Goal: Task Accomplishment & Management: Complete application form

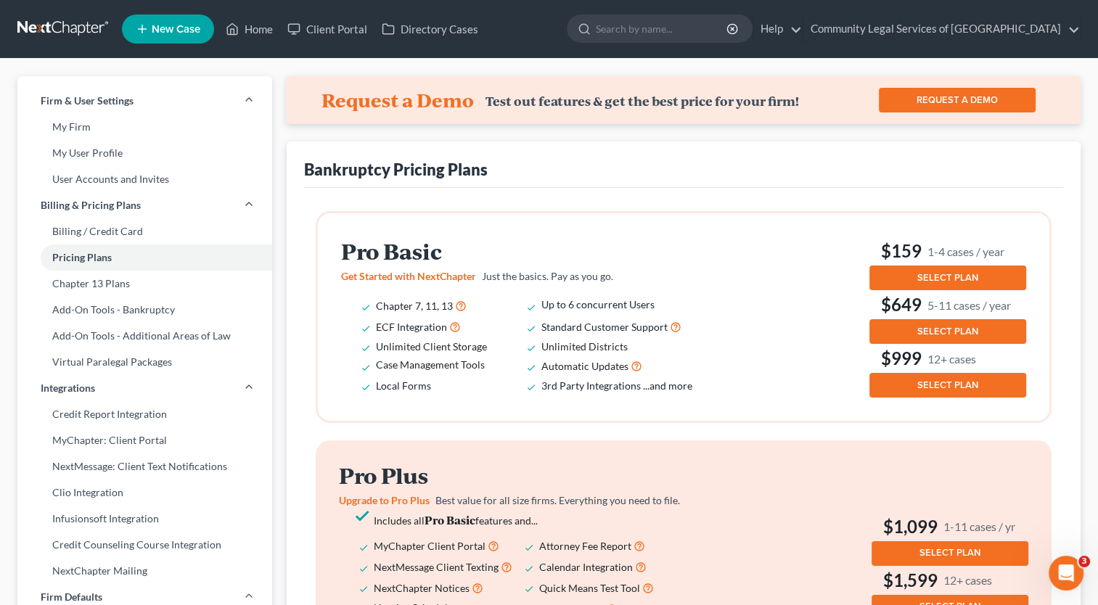
click at [60, 16] on link at bounding box center [63, 29] width 93 height 26
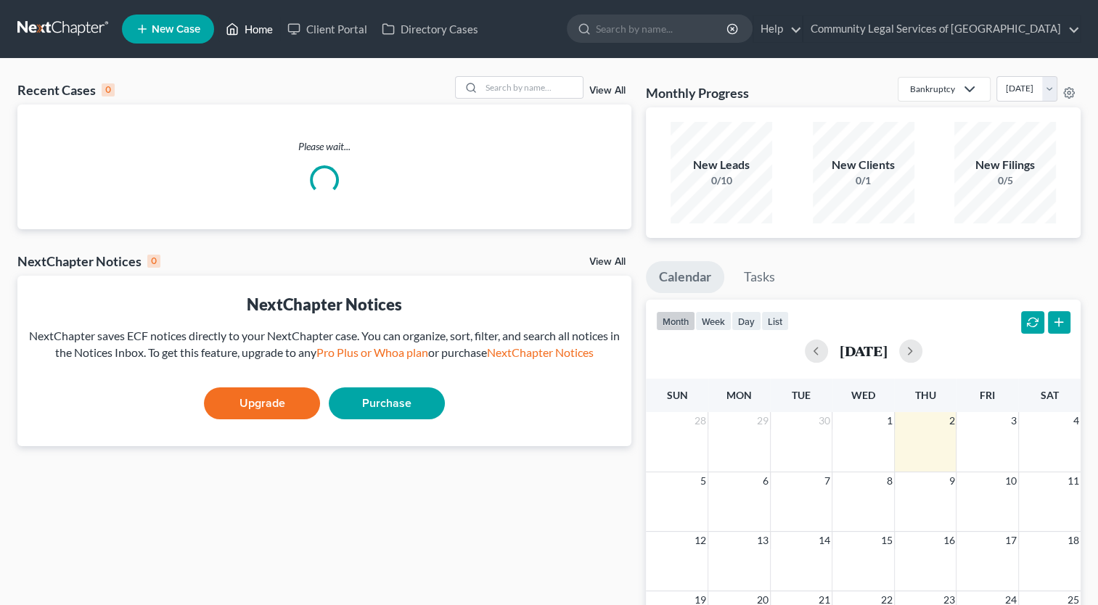
click at [261, 31] on link "Home" at bounding box center [249, 29] width 62 height 26
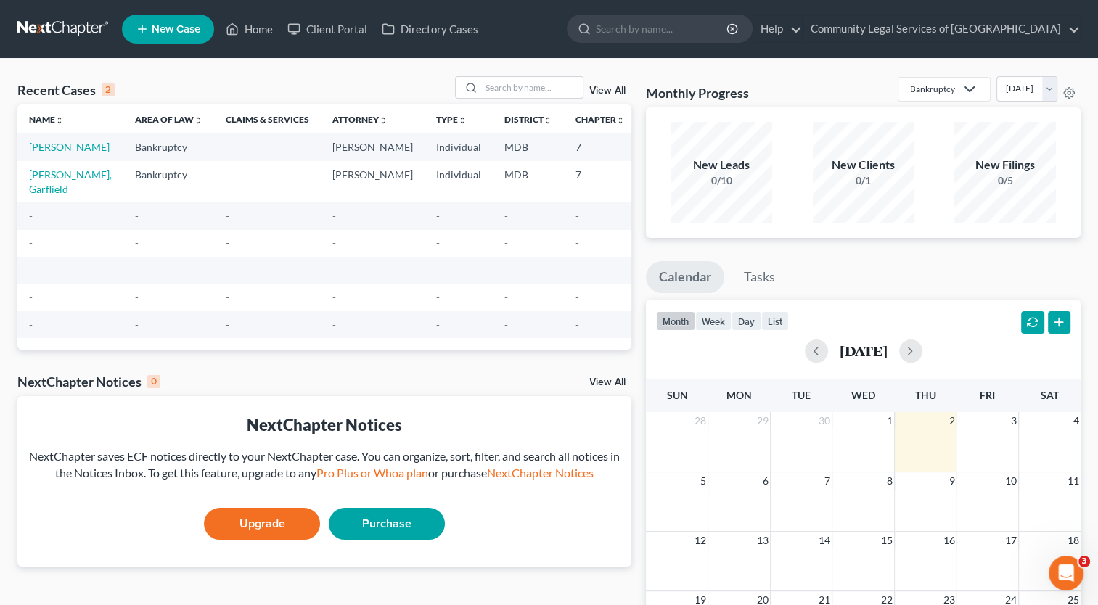
click at [43, 154] on td "[PERSON_NAME]" at bounding box center [70, 147] width 106 height 27
click at [46, 153] on link "[PERSON_NAME]" at bounding box center [69, 147] width 81 height 12
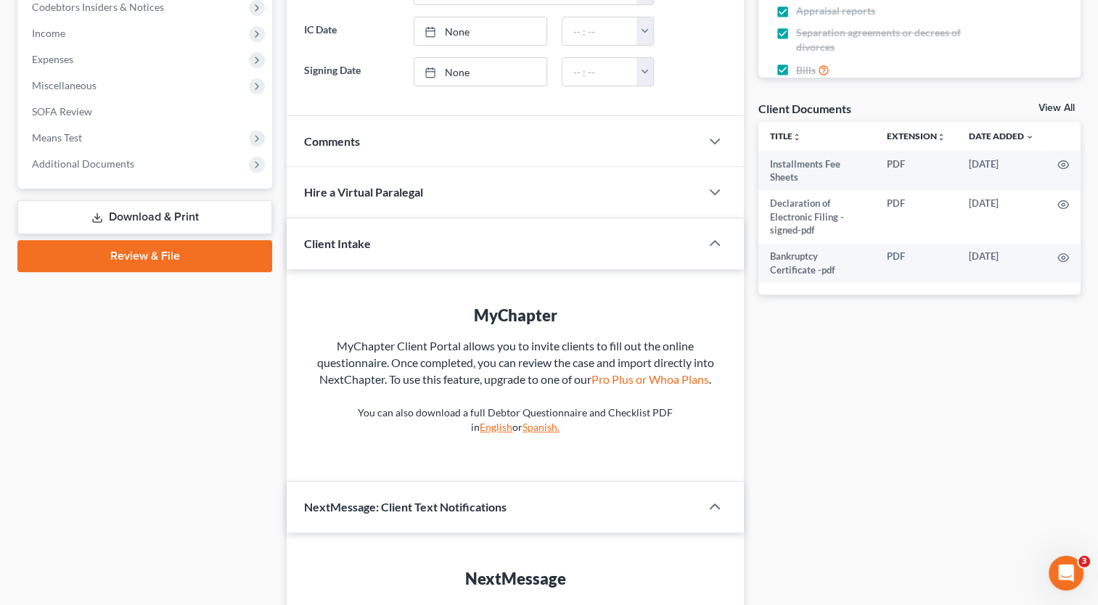
scroll to position [508, 0]
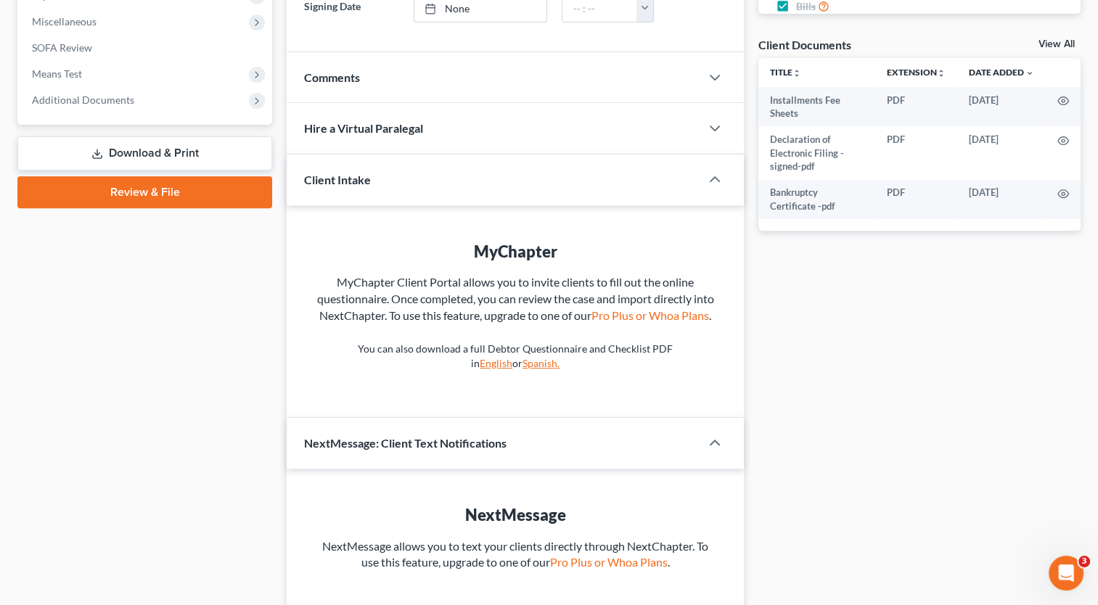
click at [202, 202] on link "Review & File" at bounding box center [144, 192] width 255 height 32
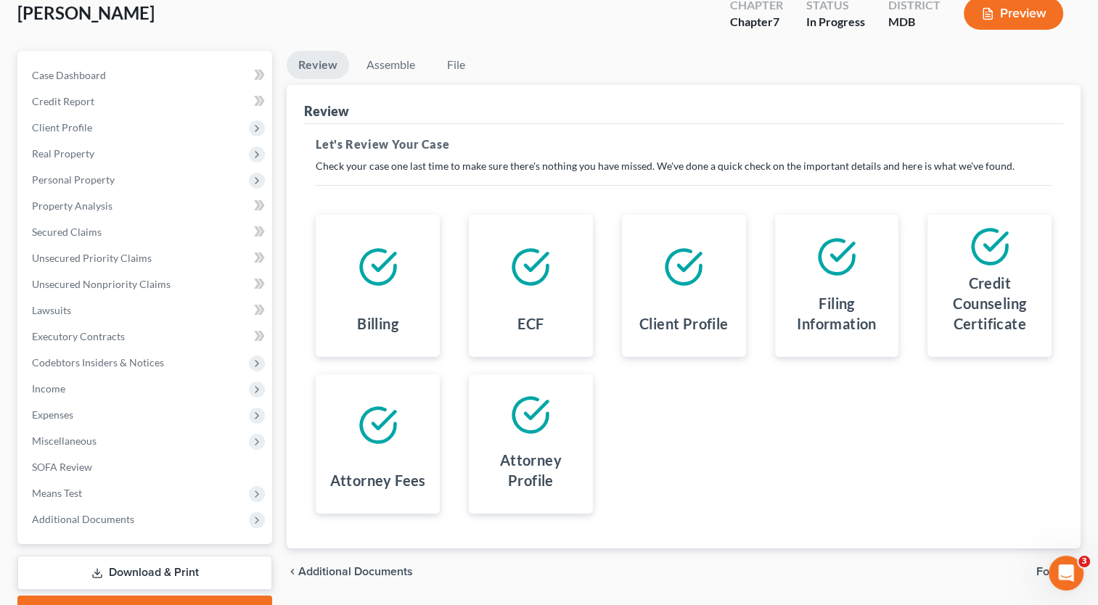
scroll to position [165, 0]
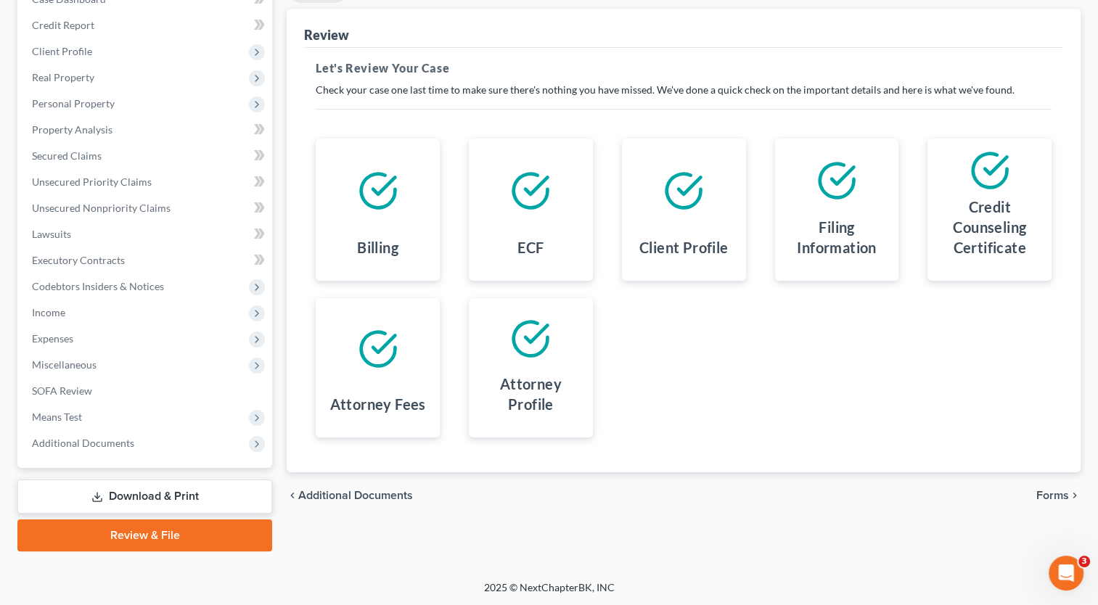
click at [1051, 494] on span "Forms" at bounding box center [1052, 496] width 33 height 12
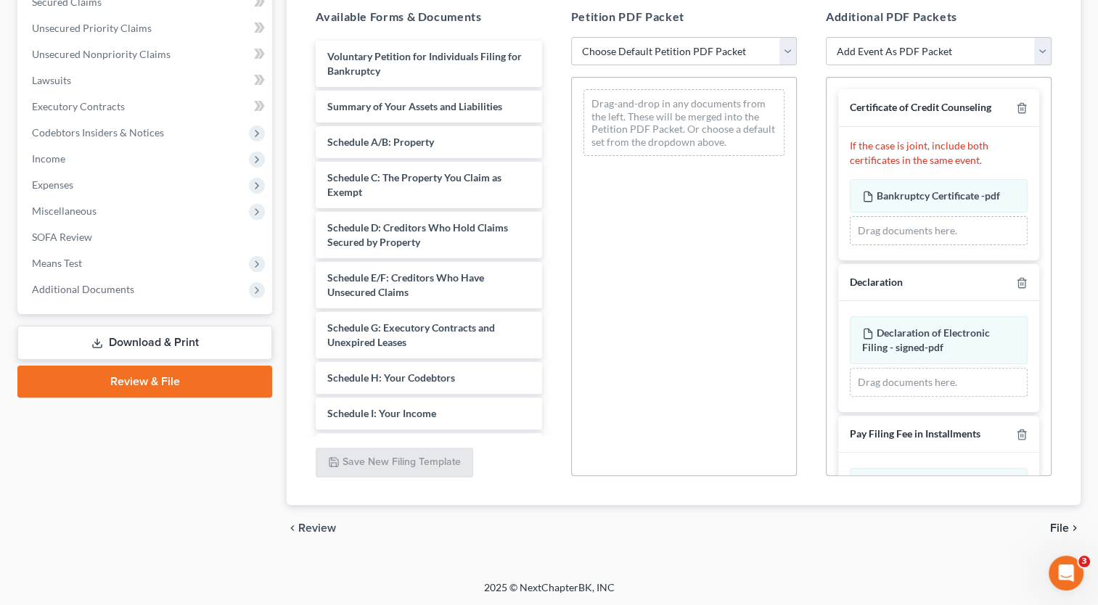
scroll to position [197, 0]
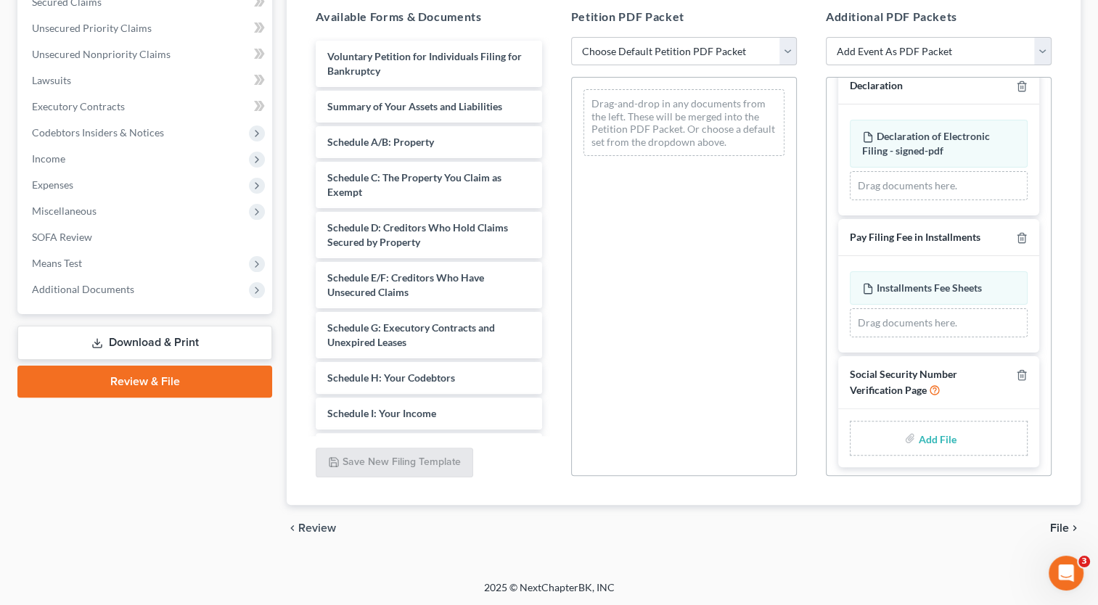
click at [938, 431] on input "file" at bounding box center [935, 438] width 35 height 26
type input "C:\fakepath\form_b121- Little.pdf"
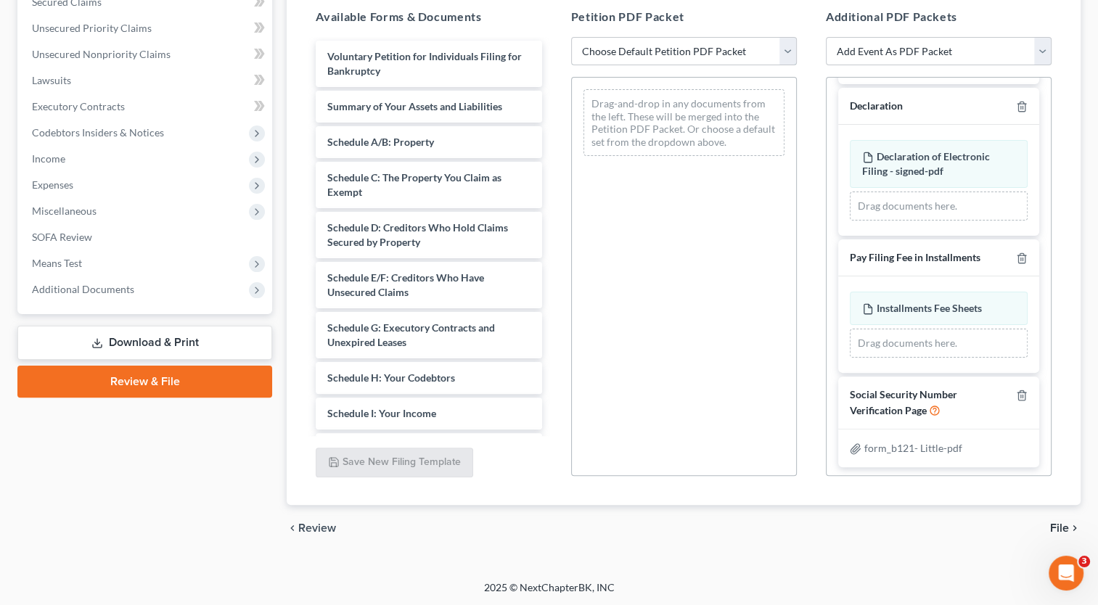
click at [794, 49] on select "Choose Default Petition PDF Packet Emergency Filing (Voluntary Petition and Cre…" at bounding box center [684, 51] width 226 height 29
select select "1"
click at [571, 37] on select "Choose Default Petition PDF Packet Emergency Filing (Voluntary Petition and Cre…" at bounding box center [684, 51] width 226 height 29
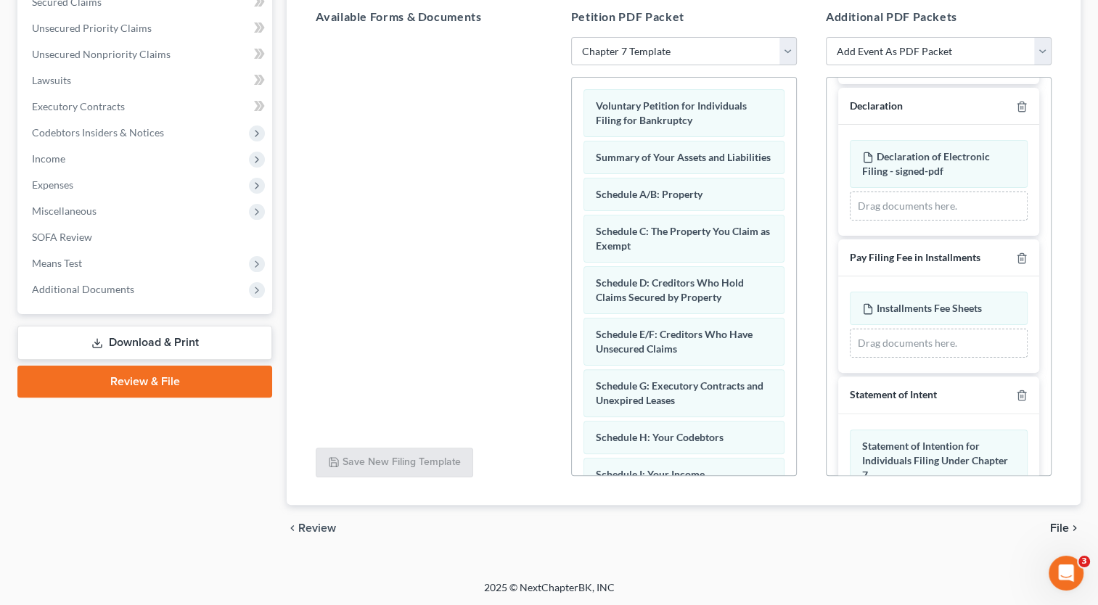
click at [1069, 525] on icon "chevron_right" at bounding box center [1075, 529] width 12 height 12
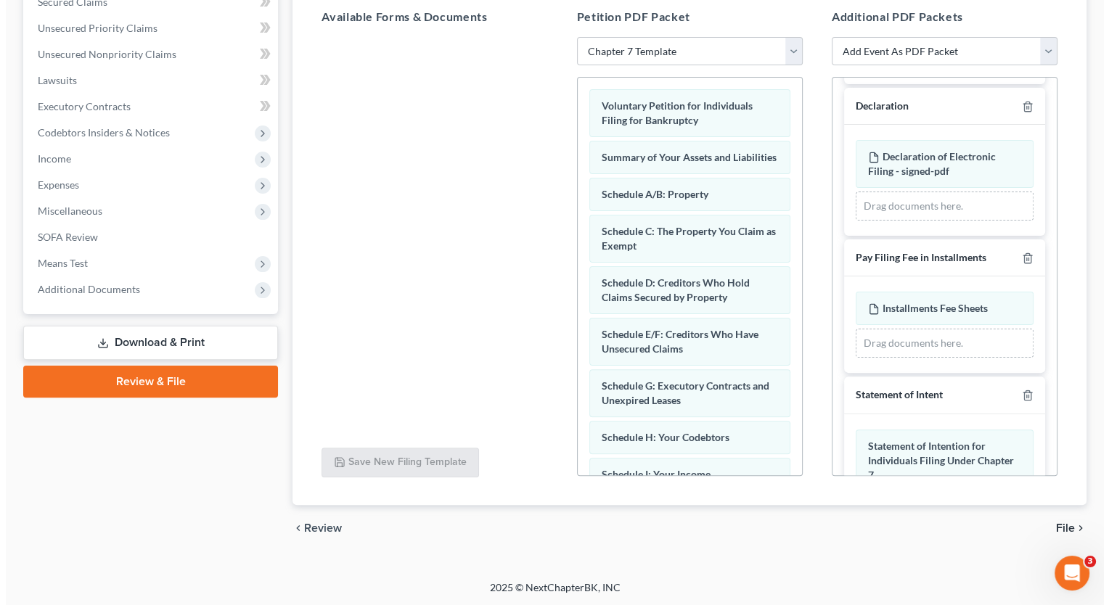
scroll to position [165, 0]
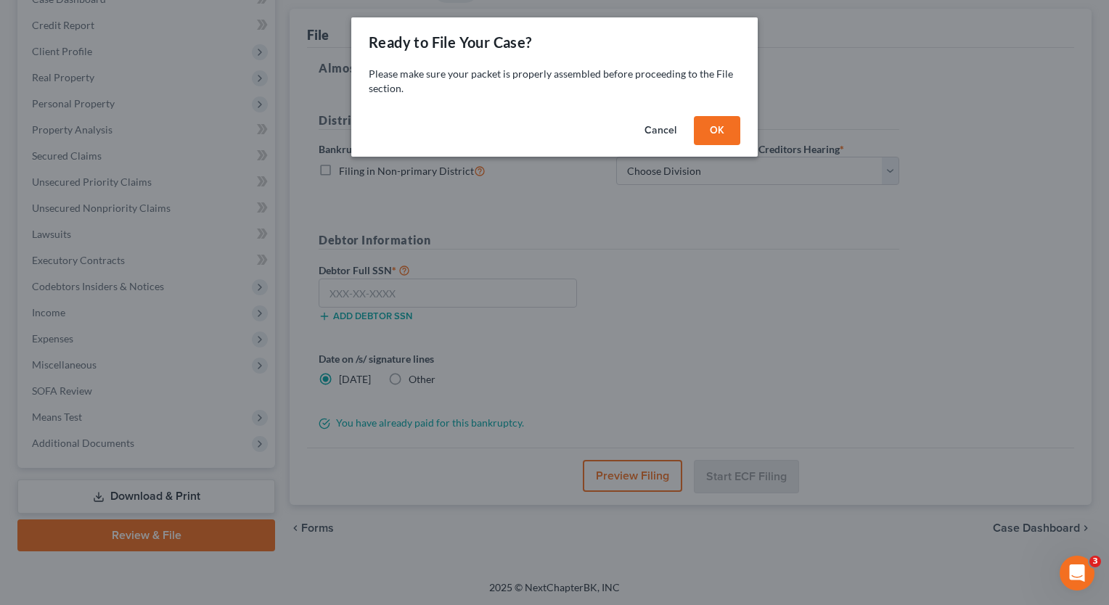
click at [703, 131] on button "OK" at bounding box center [717, 130] width 46 height 29
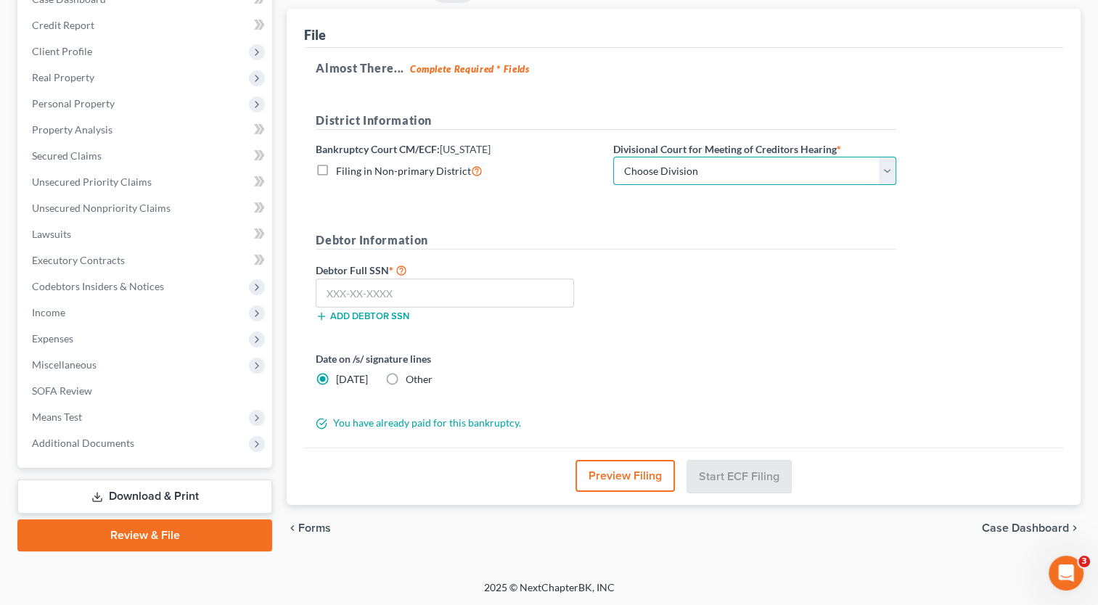
click at [738, 161] on select "Choose Division Baltimore Greenbelt" at bounding box center [754, 171] width 283 height 29
select select "1"
click at [613, 157] on select "Choose Division Baltimore Greenbelt" at bounding box center [754, 171] width 283 height 29
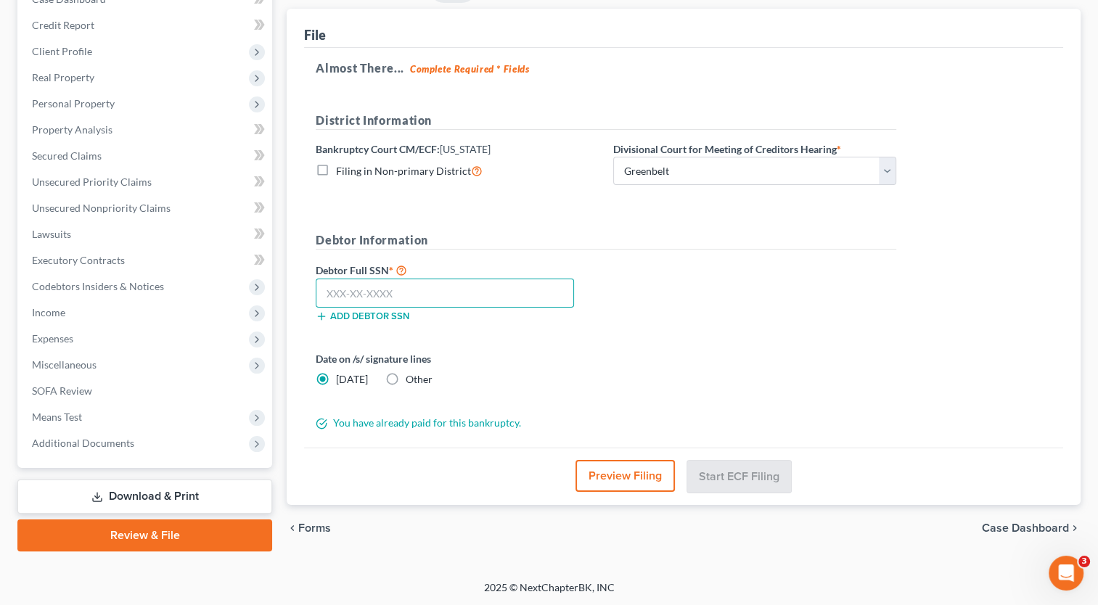
click at [415, 295] on input "text" at bounding box center [445, 293] width 258 height 29
paste input "text"
click at [632, 280] on div "Debtor Full SSN * Add debtor SSN" at bounding box center [605, 297] width 595 height 73
click at [480, 287] on input "text" at bounding box center [445, 293] width 258 height 29
paste input "578-94-9363"
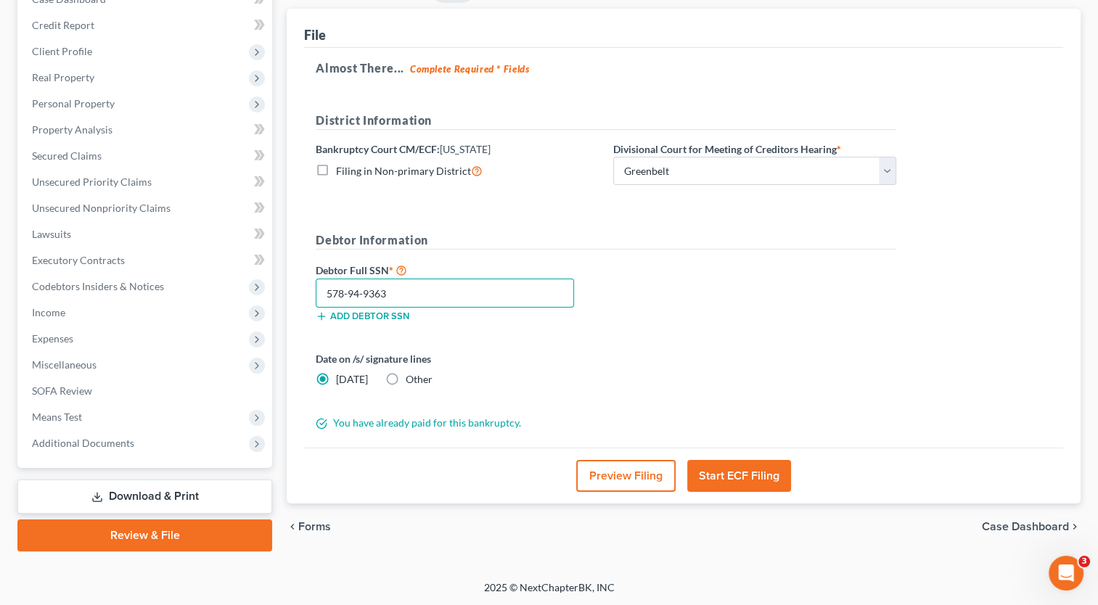
type input "578-94-9363"
click at [737, 479] on button "Start ECF Filing" at bounding box center [739, 476] width 104 height 32
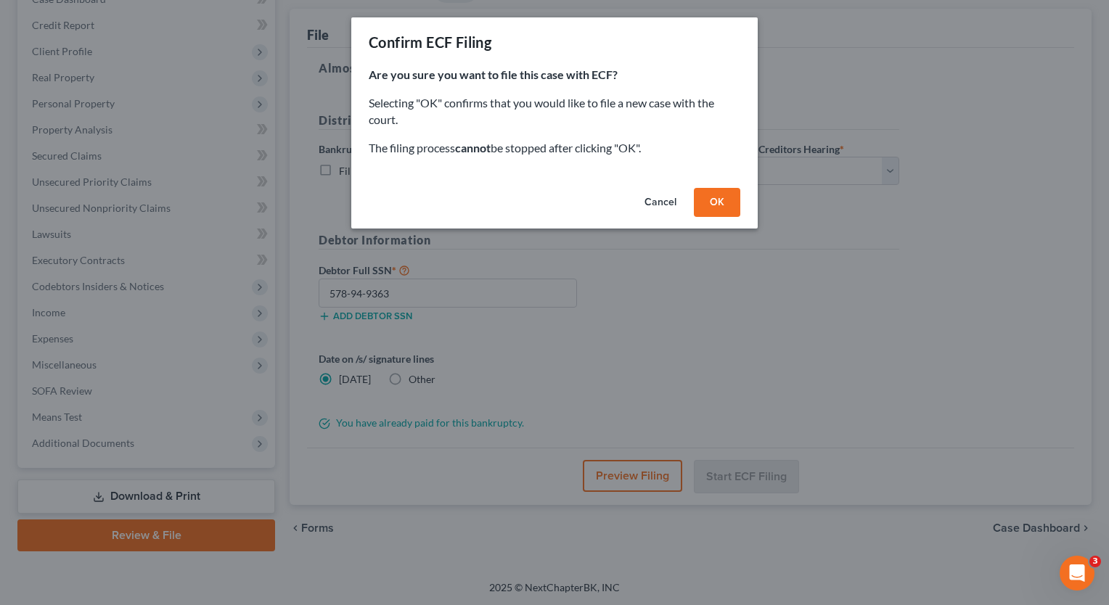
click at [716, 216] on button "OK" at bounding box center [717, 202] width 46 height 29
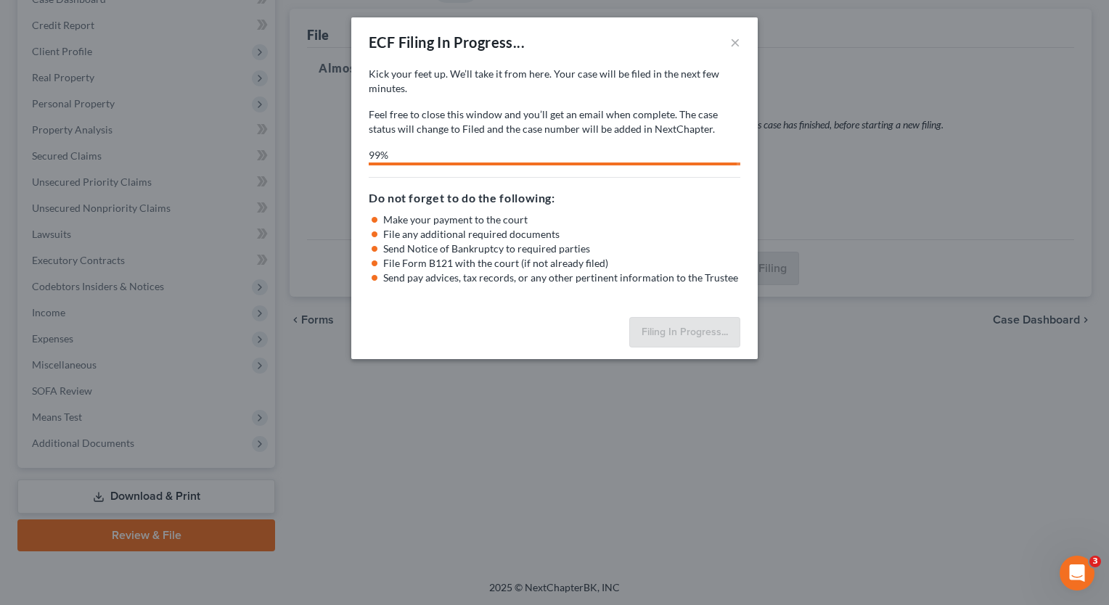
select select "1"
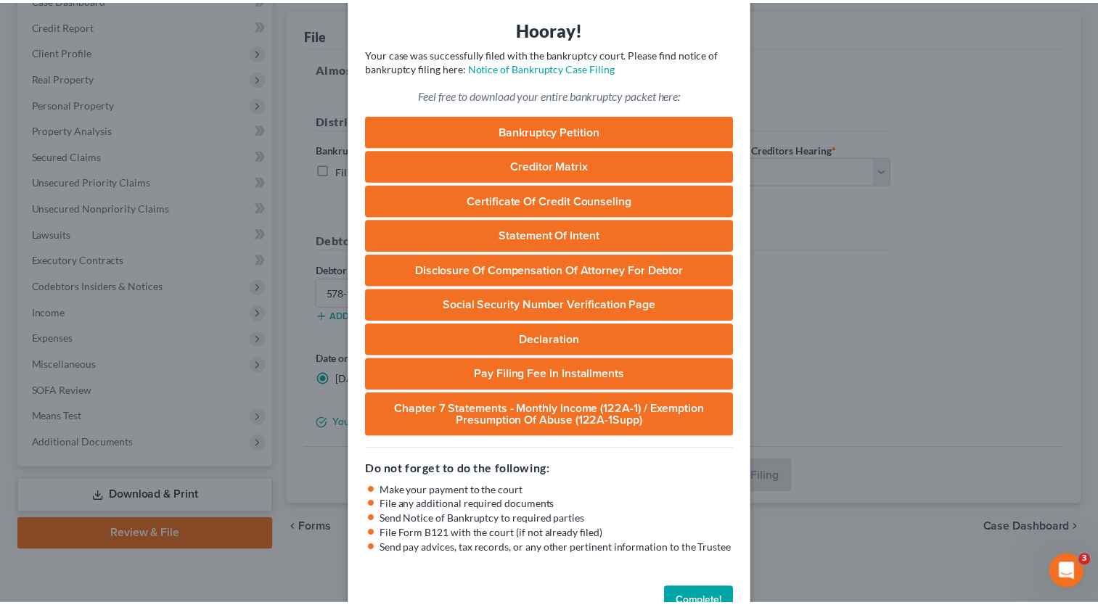
scroll to position [90, 0]
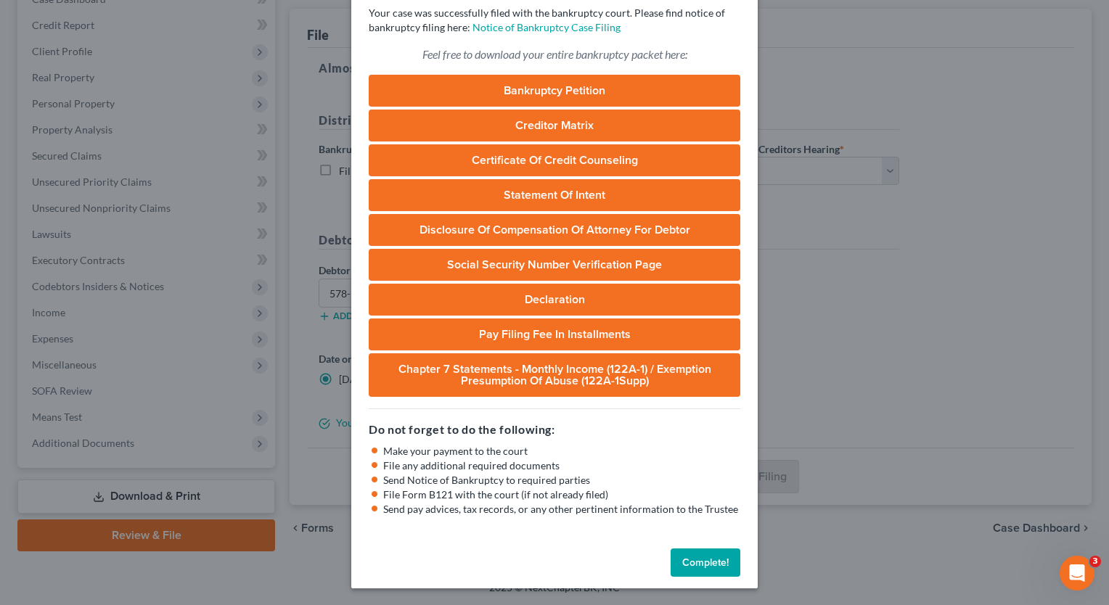
click at [719, 566] on button "Complete!" at bounding box center [706, 563] width 70 height 29
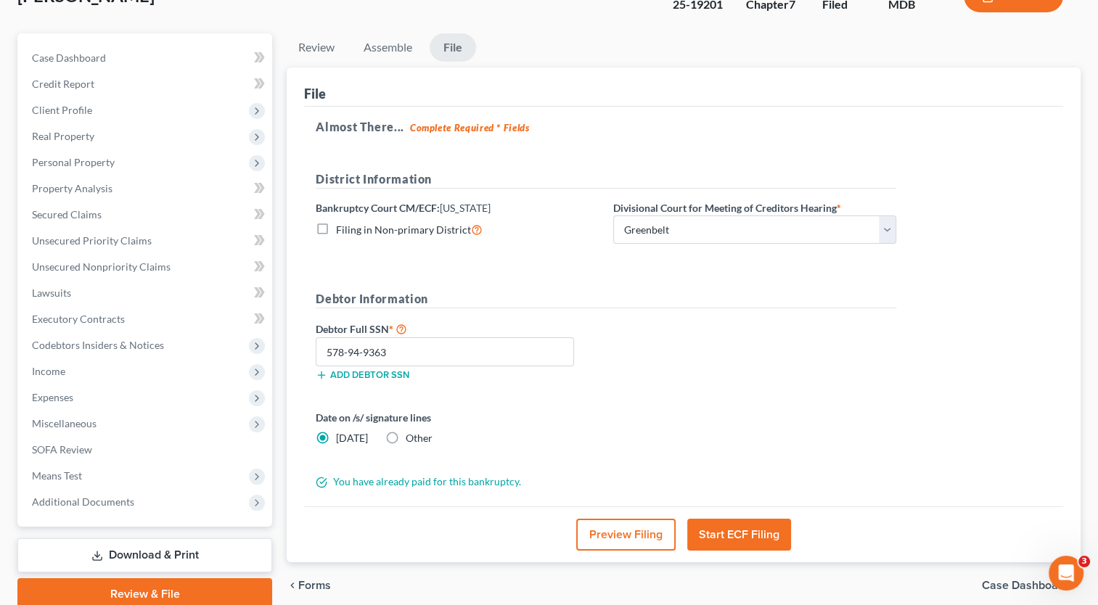
scroll to position [0, 0]
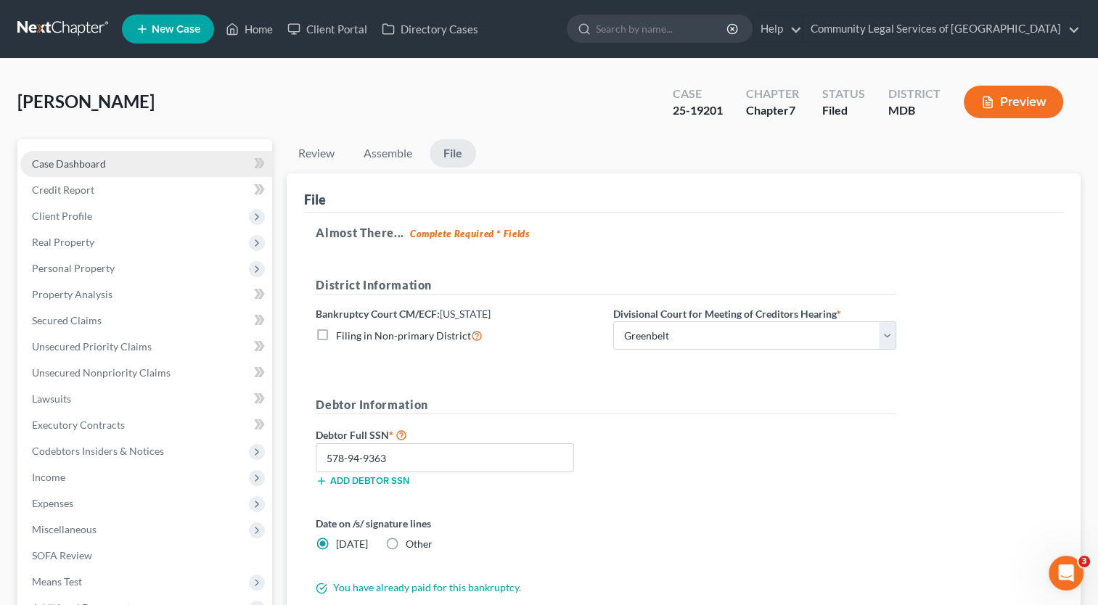
click at [100, 164] on span "Case Dashboard" at bounding box center [69, 163] width 74 height 12
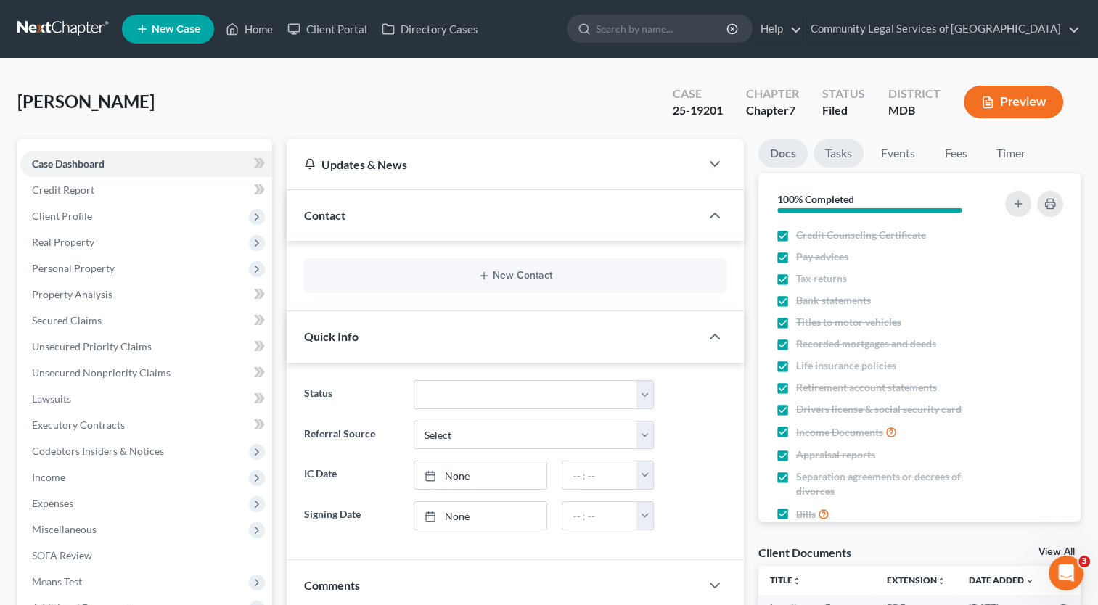
click at [843, 145] on link "Tasks" at bounding box center [839, 153] width 50 height 28
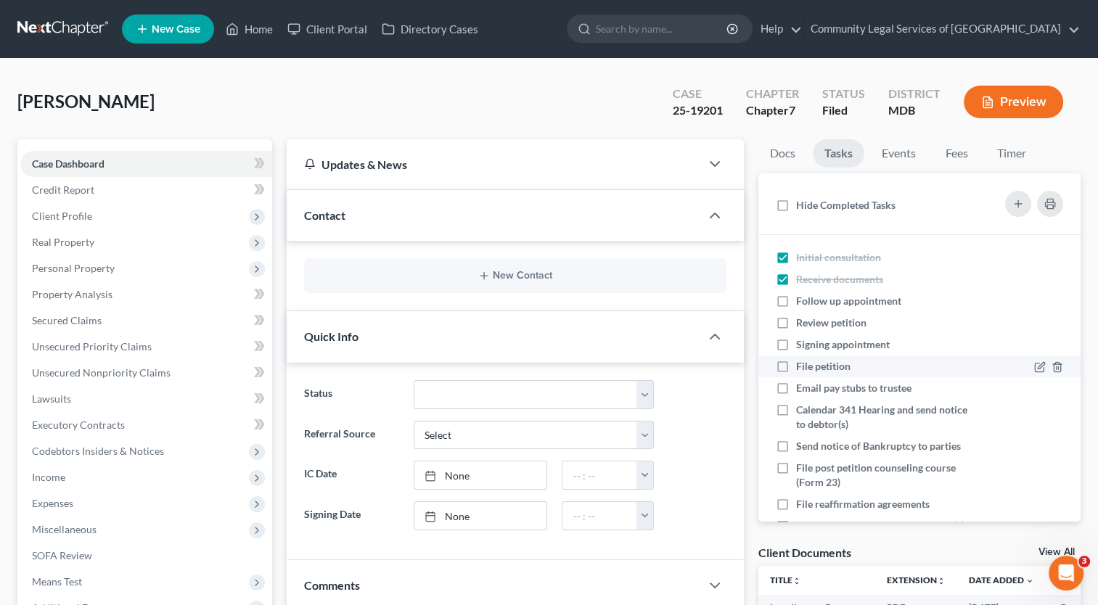
click at [967, 356] on li "File petition" at bounding box center [919, 367] width 322 height 22
click at [796, 366] on label "File petition" at bounding box center [829, 366] width 66 height 15
click at [802, 366] on input "File petition" at bounding box center [806, 363] width 9 height 9
checkbox input "true"
click at [796, 347] on label "Signing appointment" at bounding box center [848, 344] width 105 height 15
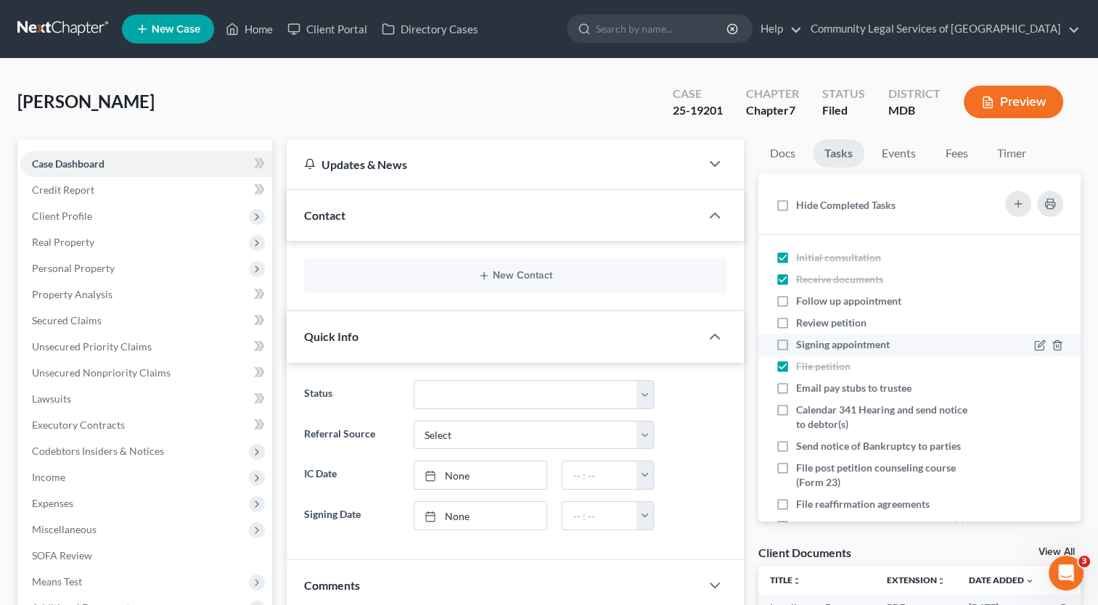
click at [802, 347] on input "Signing appointment" at bounding box center [806, 341] width 9 height 9
checkbox input "true"
click at [796, 316] on label "Review petition" at bounding box center [837, 323] width 82 height 15
click at [802, 316] on input "Review petition" at bounding box center [806, 320] width 9 height 9
checkbox input "true"
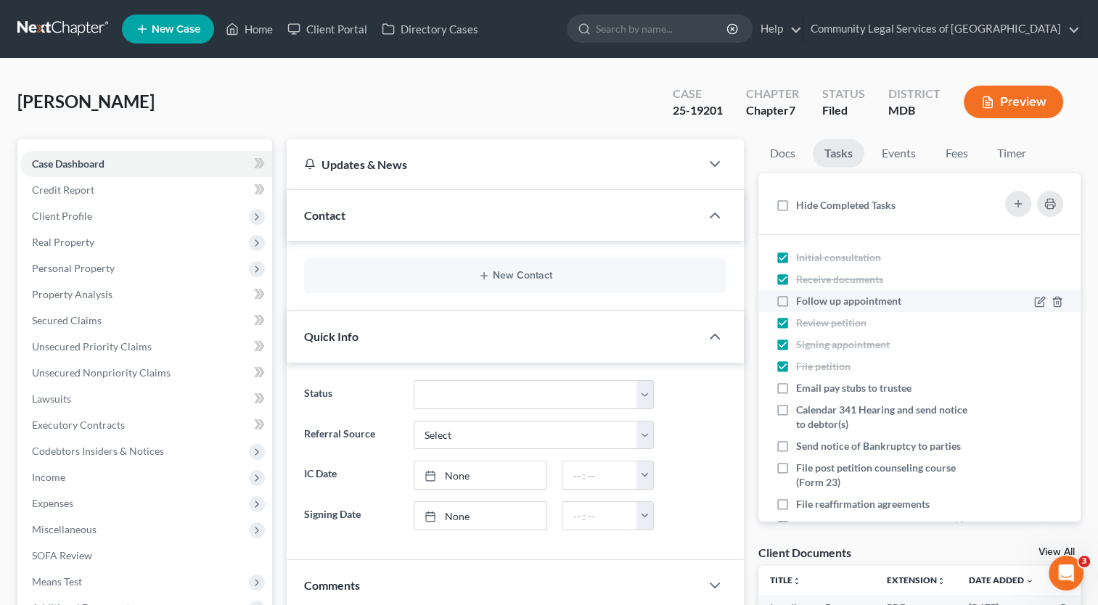
click at [796, 303] on label "Follow up appointment" at bounding box center [854, 301] width 117 height 15
click at [802, 303] on input "Follow up appointment" at bounding box center [806, 298] width 9 height 9
checkbox input "true"
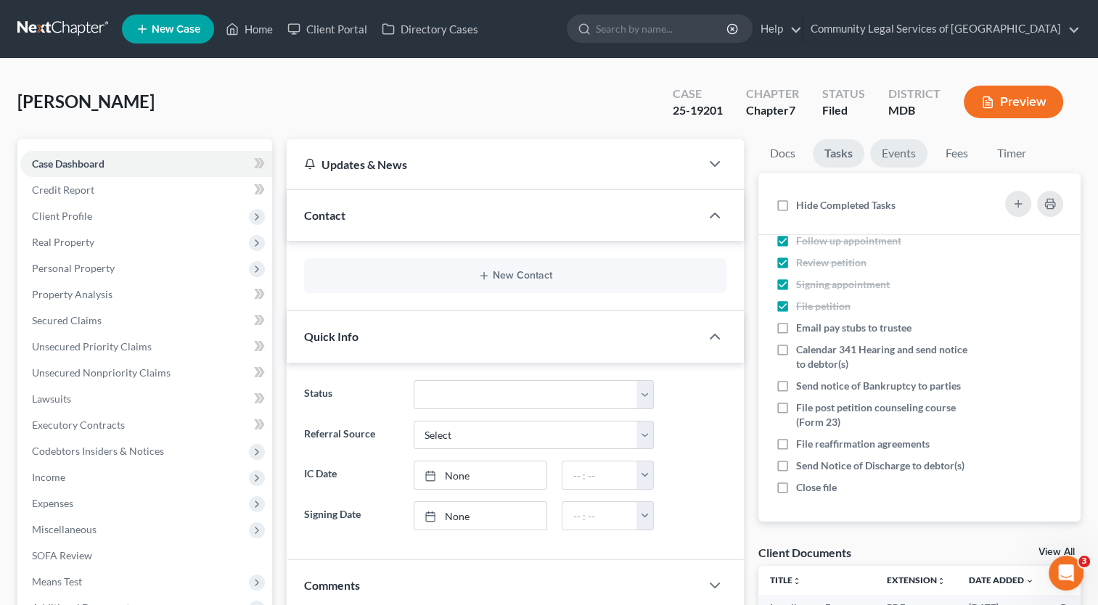
click at [891, 152] on link "Events" at bounding box center [898, 153] width 57 height 28
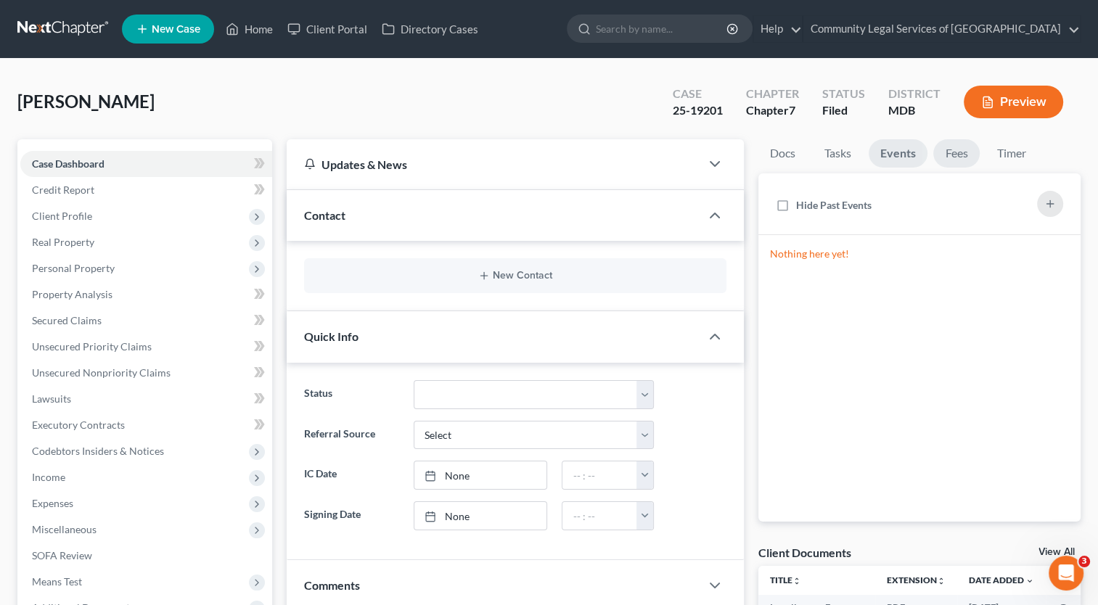
click at [941, 150] on link "Fees" at bounding box center [956, 153] width 46 height 28
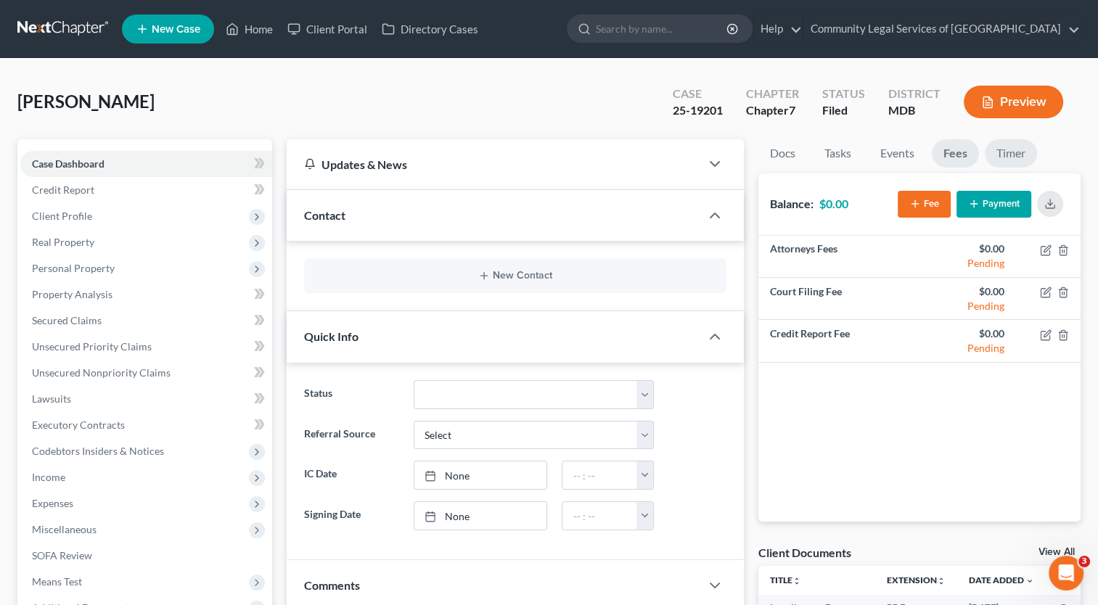
click at [1023, 147] on link "Timer" at bounding box center [1011, 153] width 52 height 28
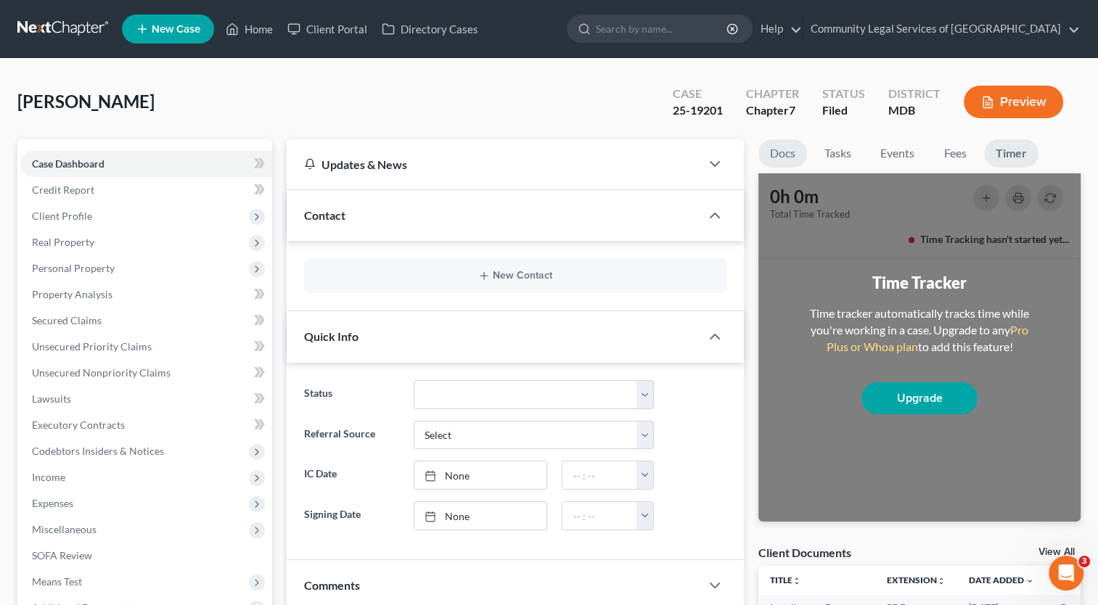
click at [787, 159] on link "Docs" at bounding box center [782, 153] width 49 height 28
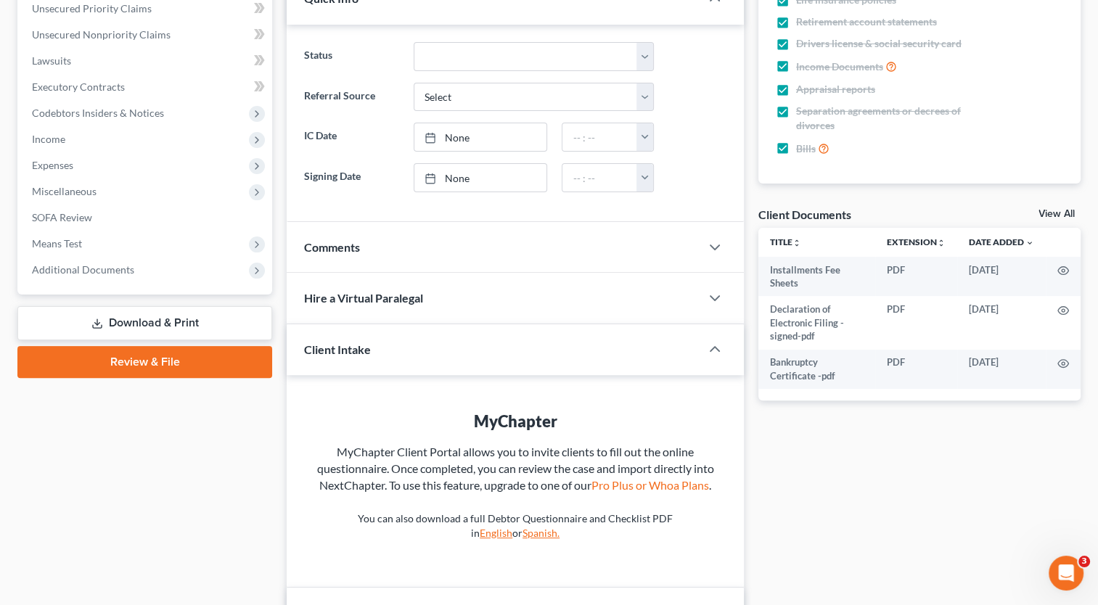
scroll to position [363, 0]
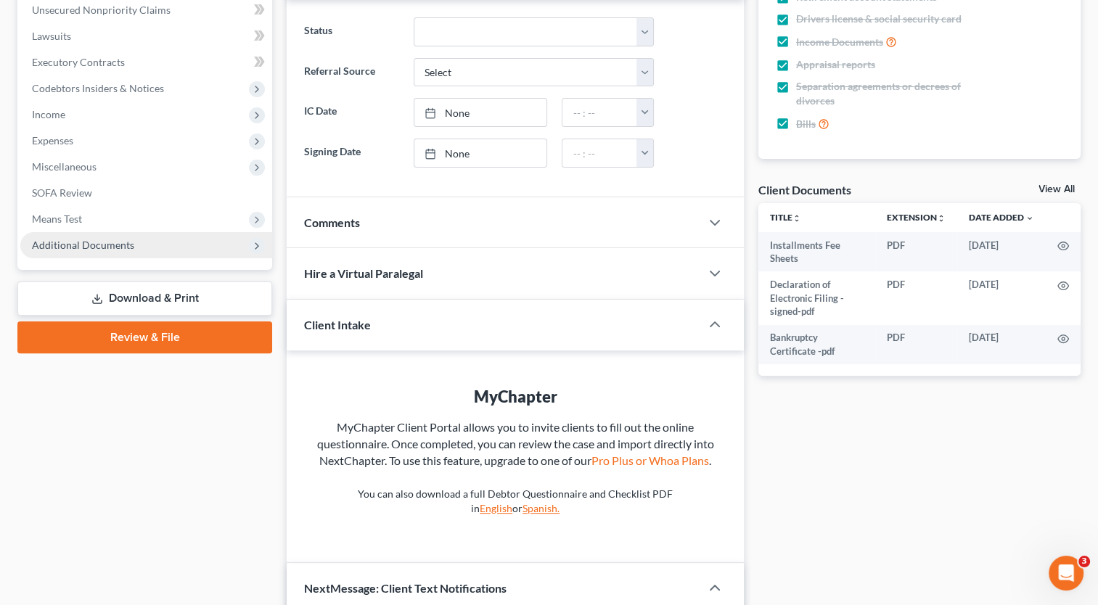
click at [262, 237] on span "Additional Documents" at bounding box center [146, 245] width 252 height 26
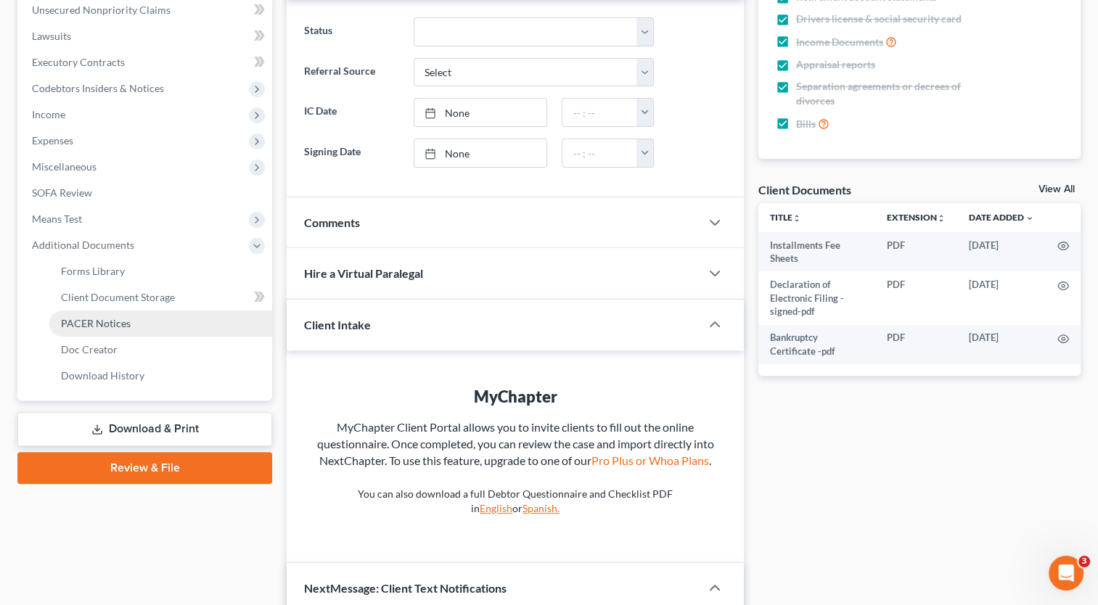
click at [236, 319] on link "PACER Notices" at bounding box center [160, 324] width 223 height 26
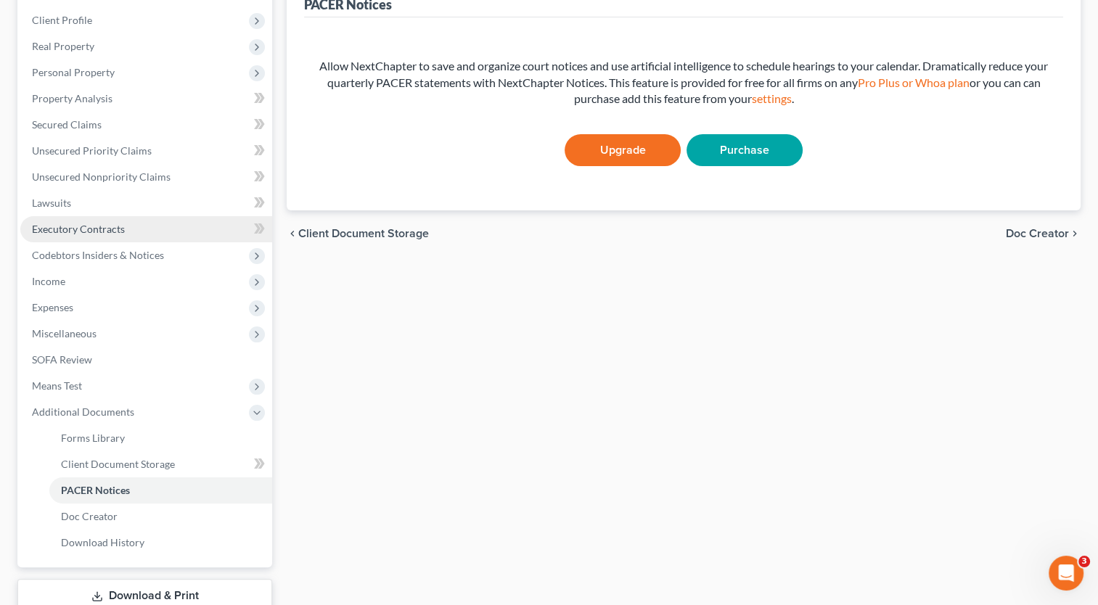
scroll to position [218, 0]
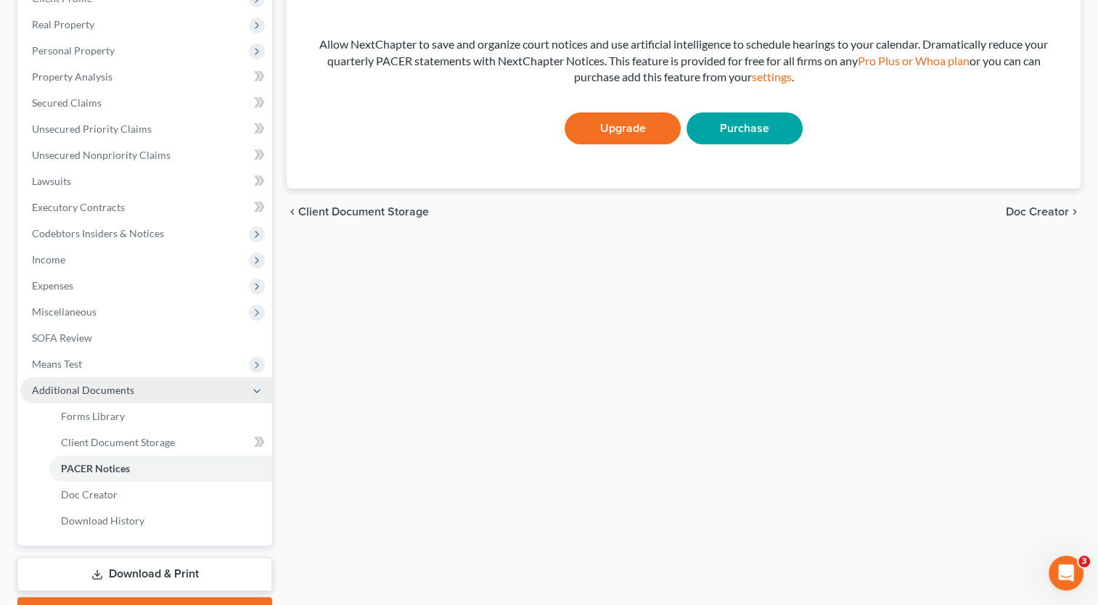
click at [185, 380] on span "Additional Documents" at bounding box center [146, 390] width 252 height 26
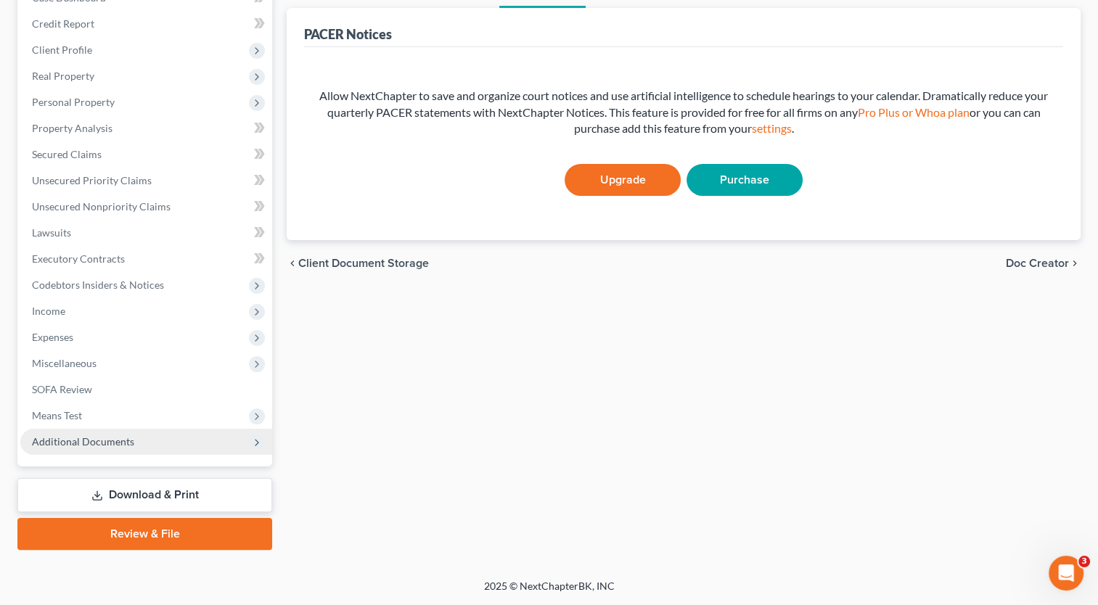
scroll to position [165, 0]
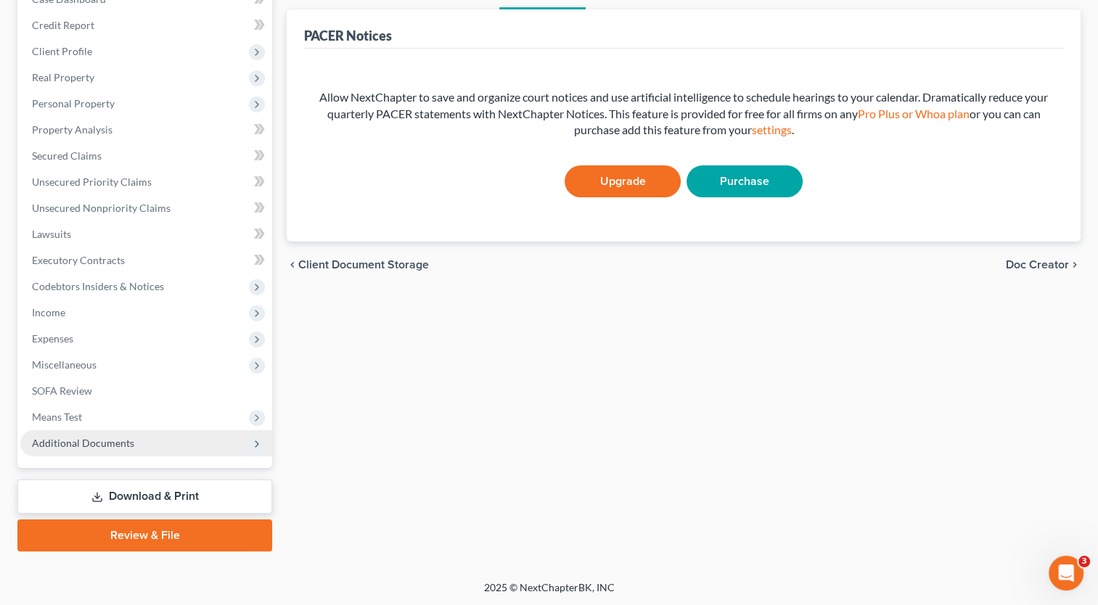
click at [200, 441] on span "Additional Documents" at bounding box center [146, 443] width 252 height 26
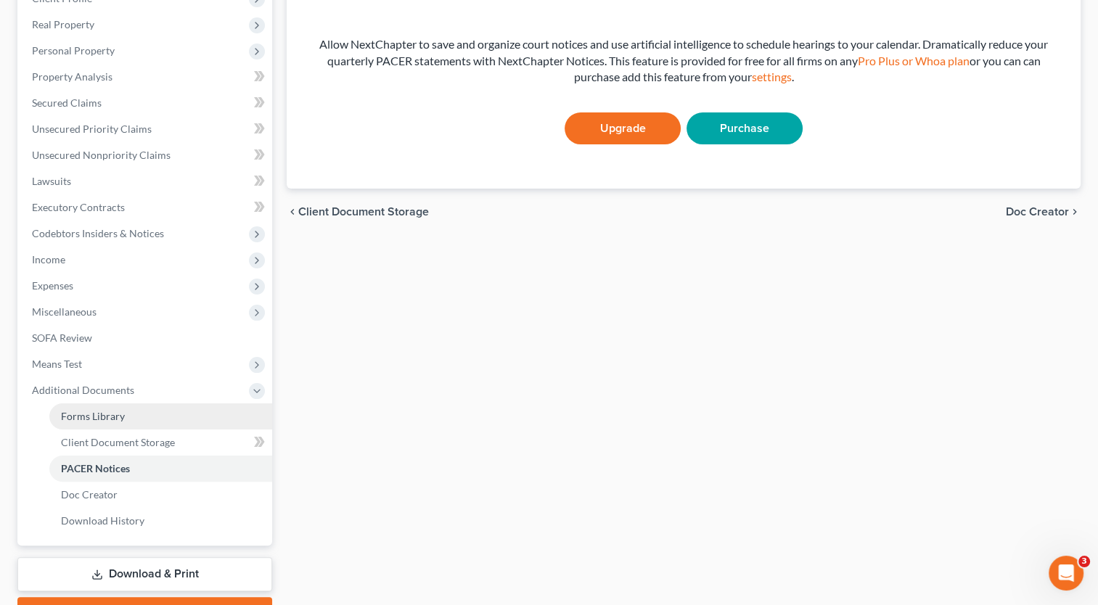
click at [200, 414] on link "Forms Library" at bounding box center [160, 417] width 223 height 26
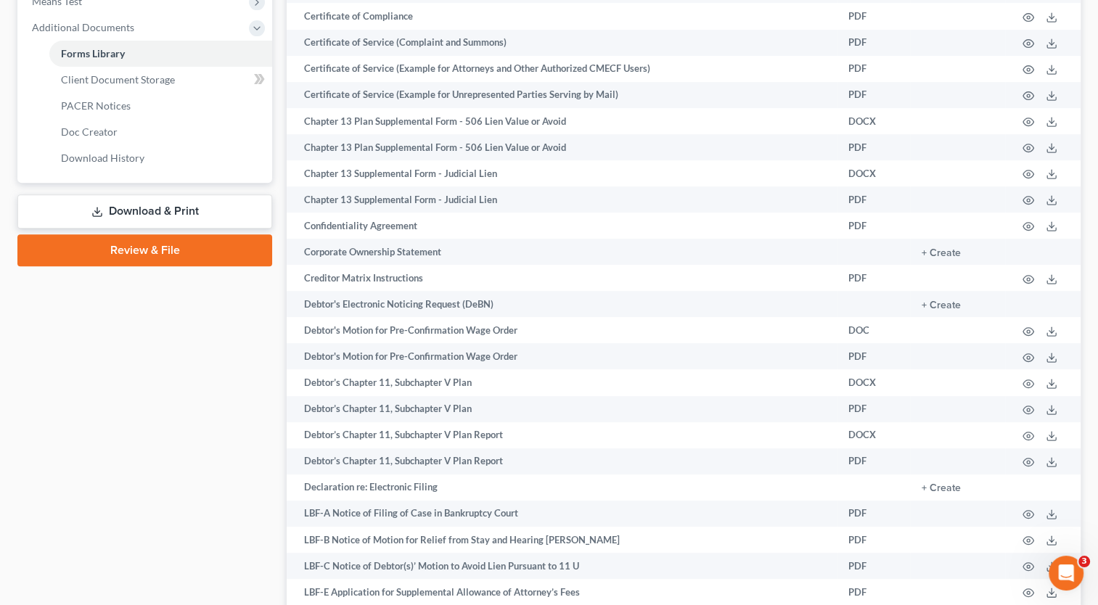
scroll to position [653, 0]
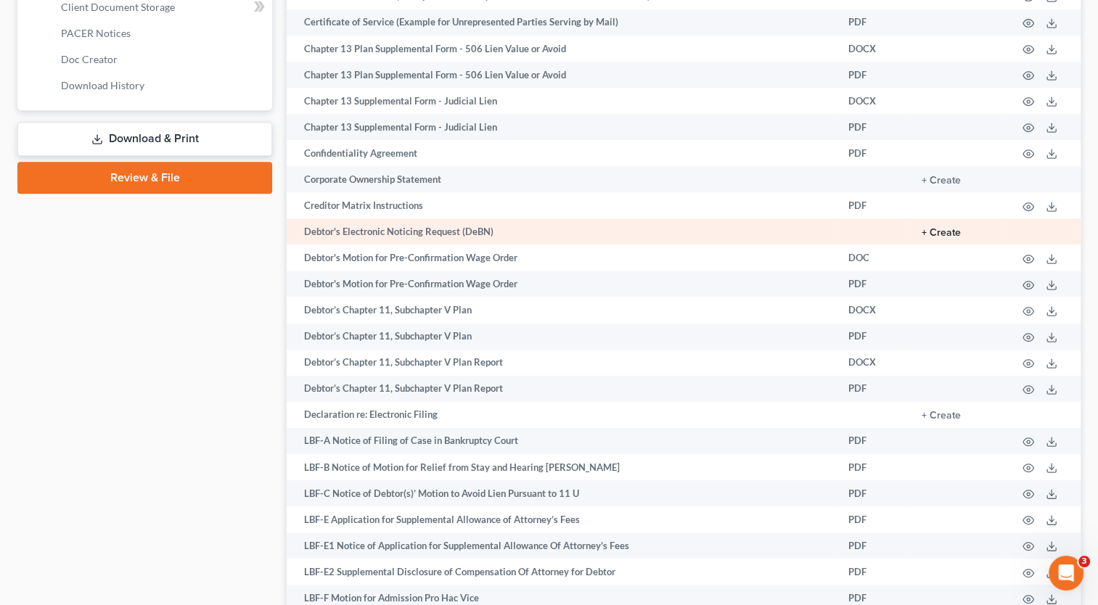
click at [943, 238] on button "+ Create" at bounding box center [941, 233] width 39 height 10
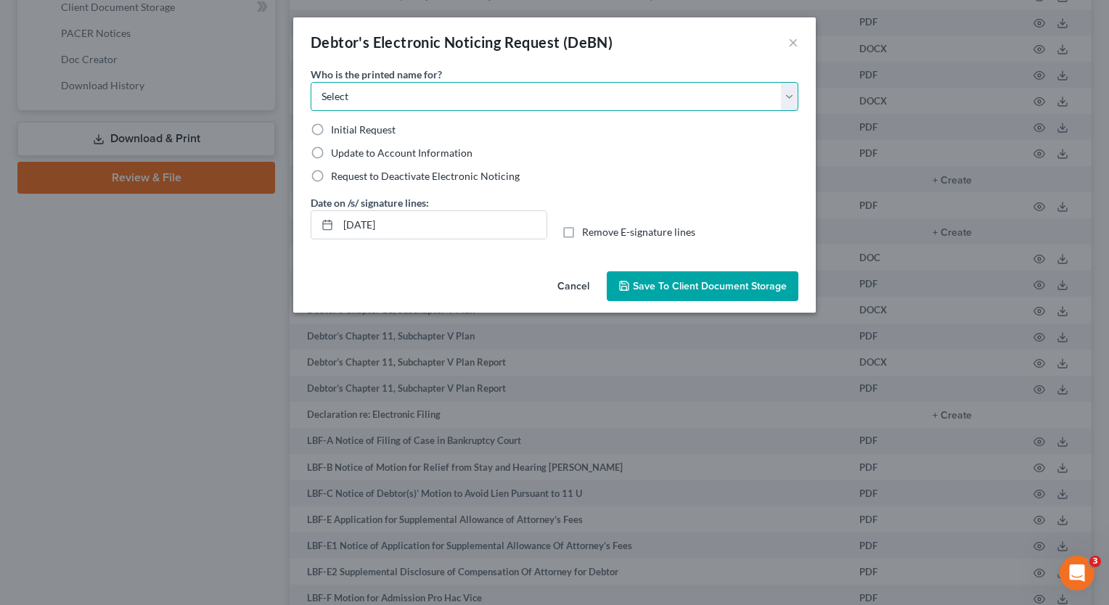
click at [462, 95] on select "Select Debtor Attorney" at bounding box center [555, 96] width 488 height 29
select select "1"
click at [311, 82] on select "Select Debtor Attorney" at bounding box center [555, 96] width 488 height 29
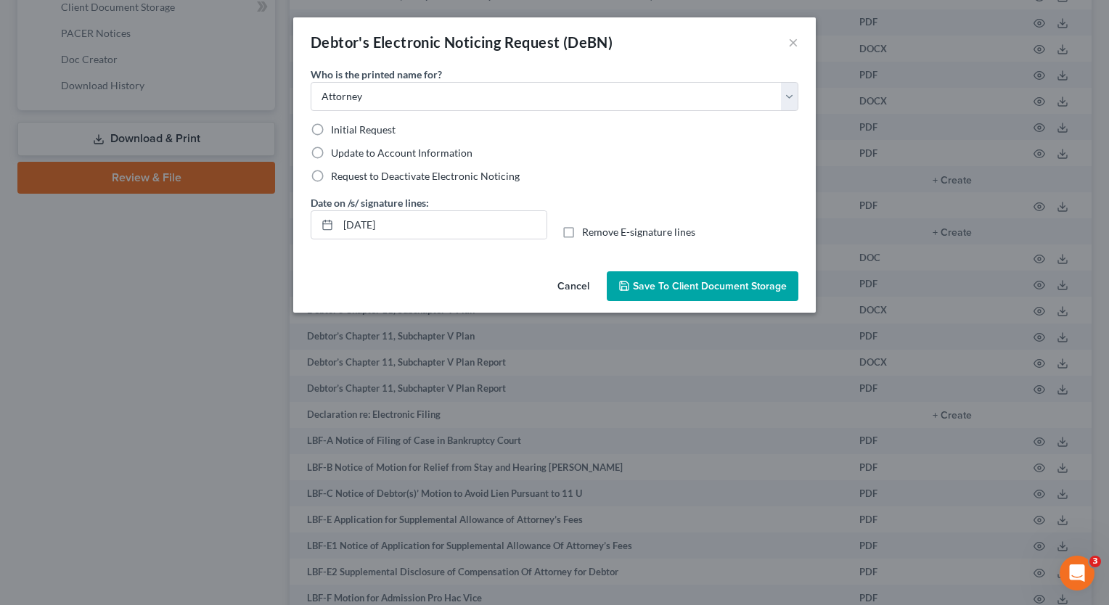
click at [366, 130] on span "Initial Request" at bounding box center [363, 129] width 65 height 12
click at [346, 130] on input "Initial Request" at bounding box center [341, 127] width 9 height 9
radio input "true"
click at [719, 280] on span "Save to Client Document Storage" at bounding box center [710, 286] width 154 height 12
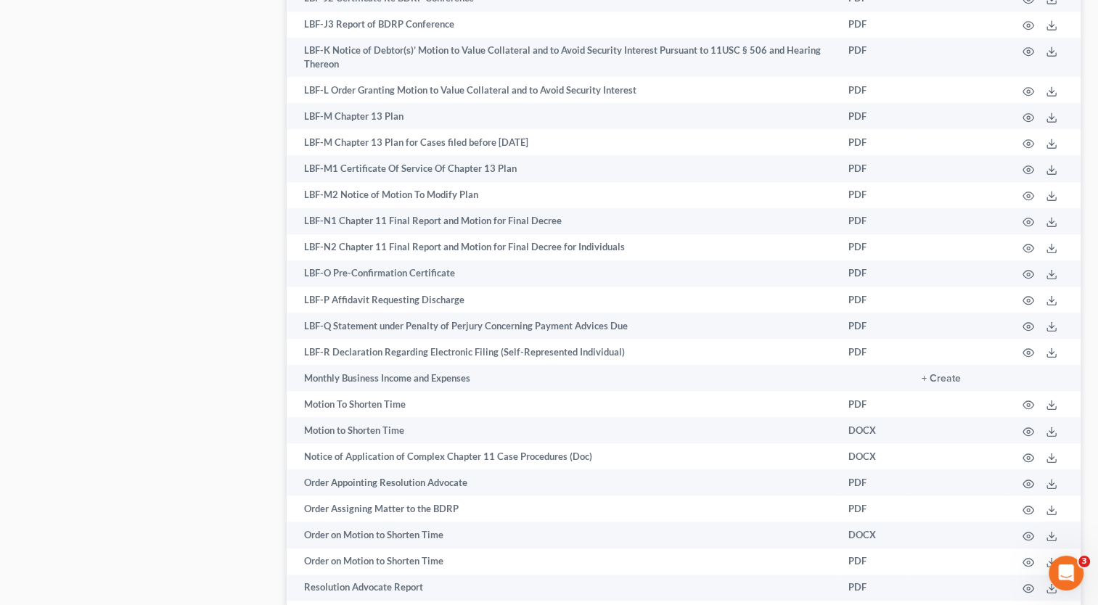
scroll to position [1379, 0]
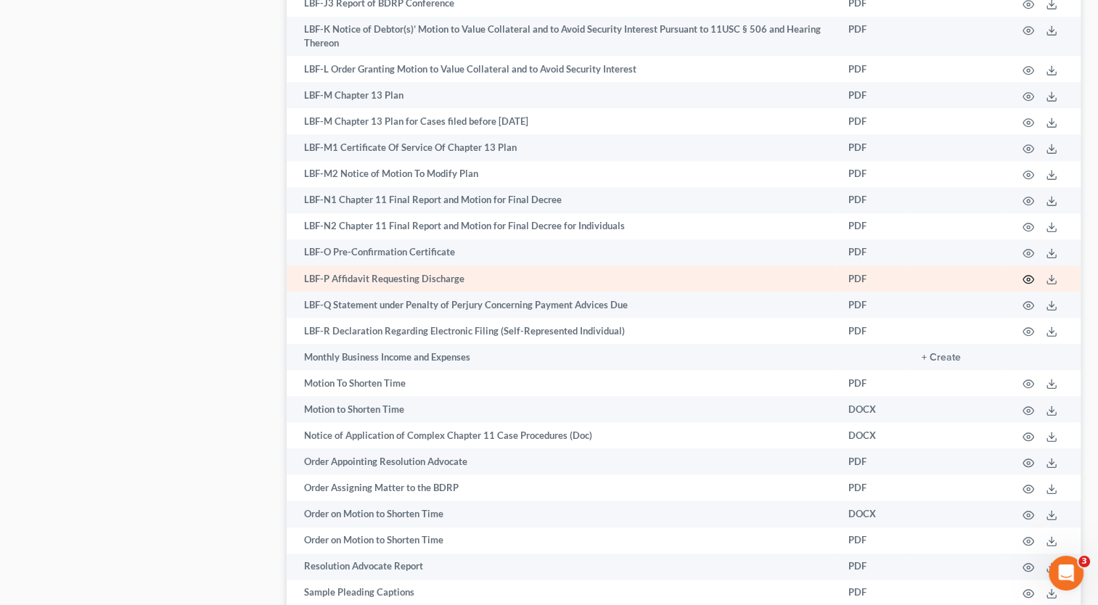
click at [1026, 285] on icon "button" at bounding box center [1029, 280] width 12 height 12
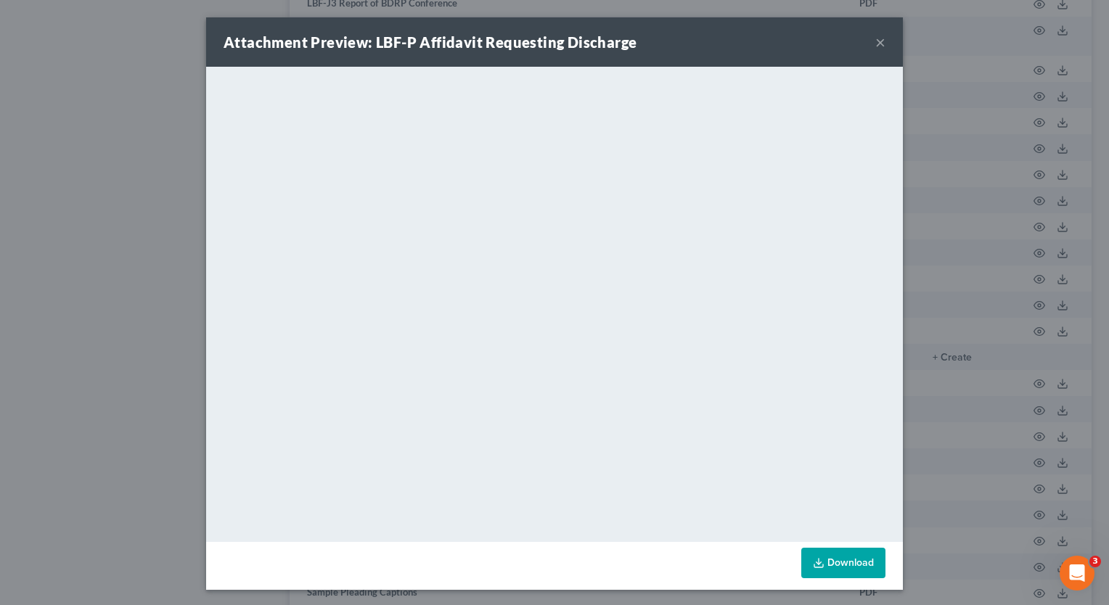
click at [884, 48] on div "Attachment Preview: LBF-P Affidavit Requesting Discharge ×" at bounding box center [554, 41] width 697 height 49
click at [875, 45] on button "×" at bounding box center [880, 41] width 10 height 17
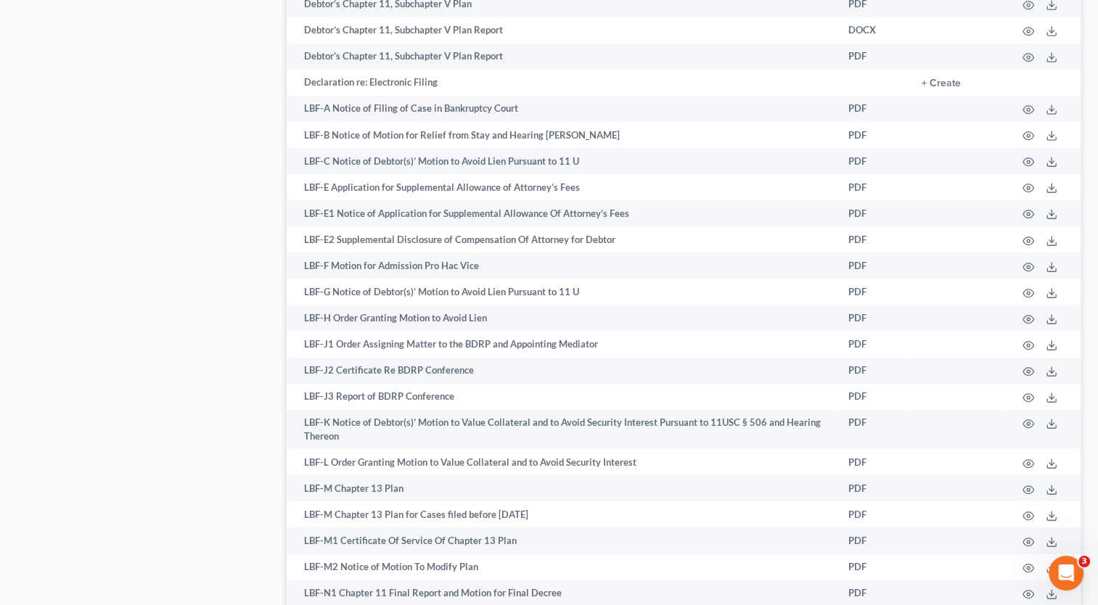
scroll to position [623, 0]
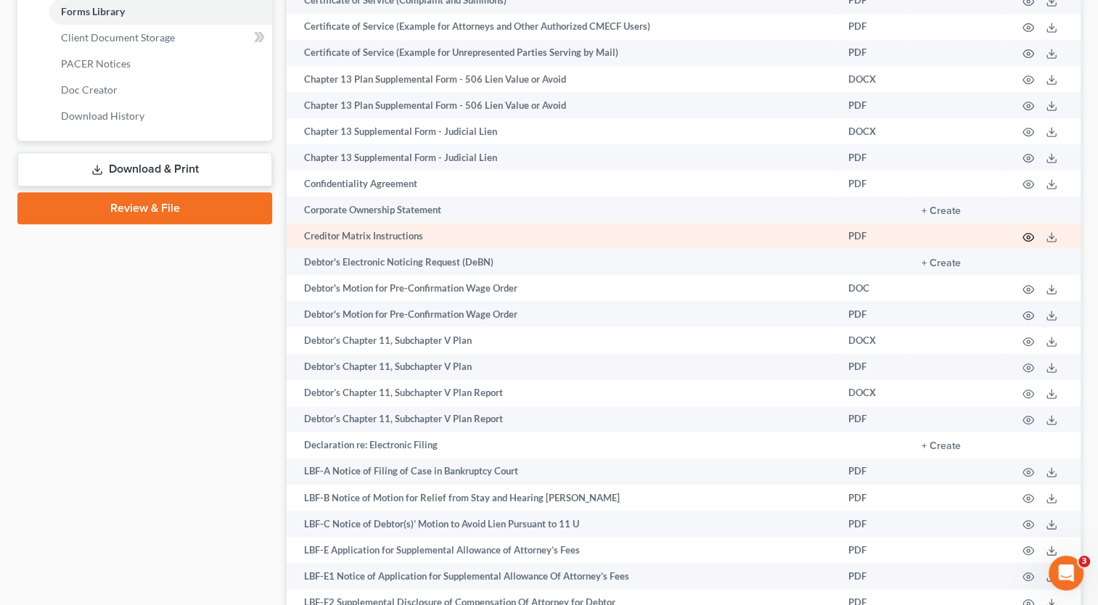
click at [1029, 237] on icon "button" at bounding box center [1029, 238] width 12 height 12
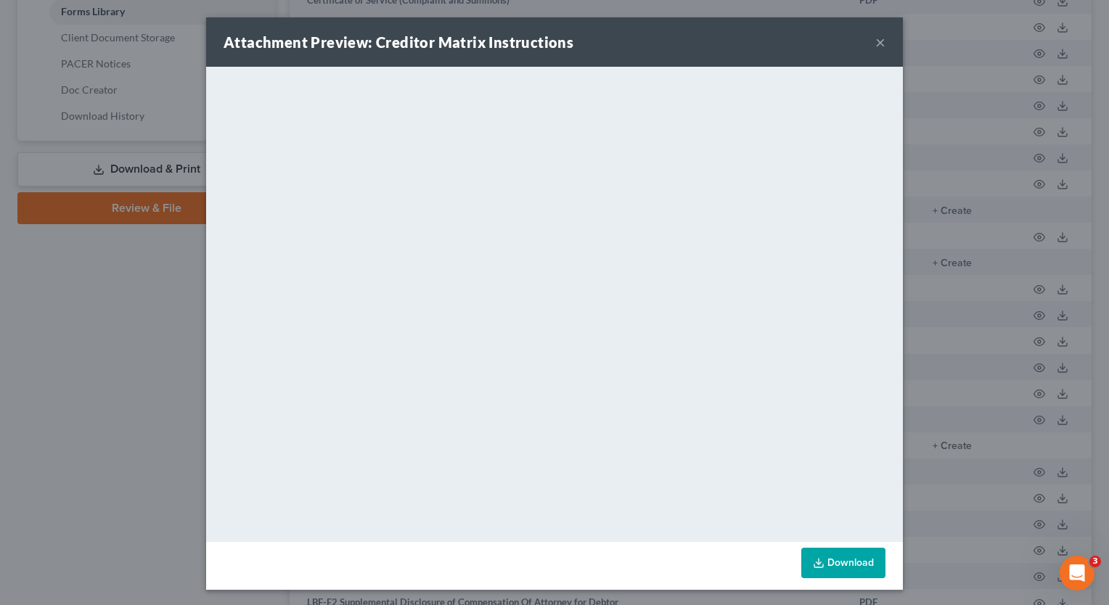
click at [875, 37] on button "×" at bounding box center [880, 41] width 10 height 17
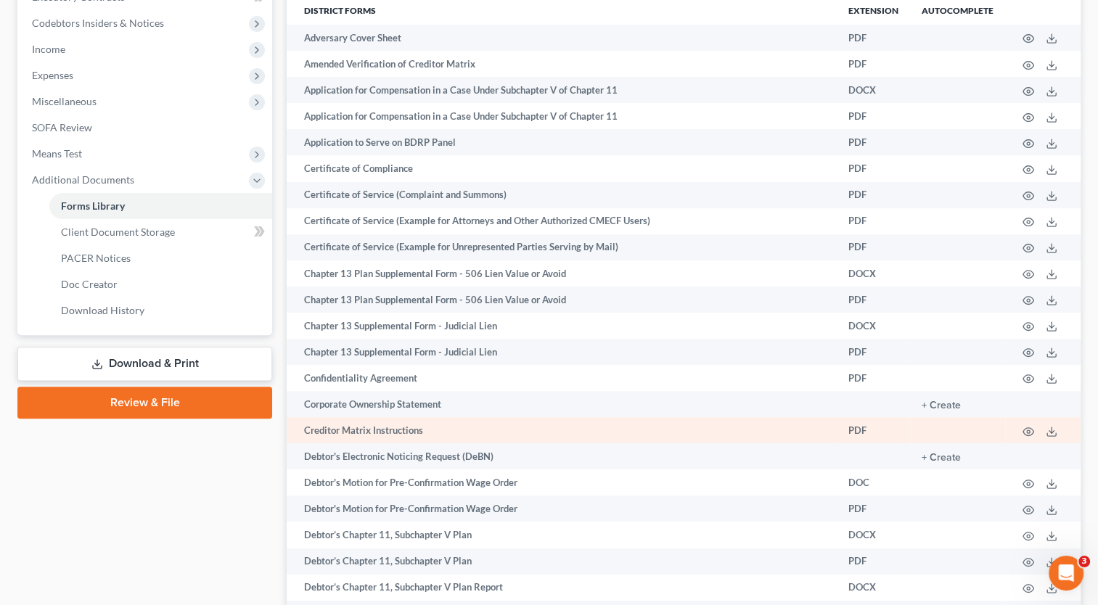
scroll to position [405, 0]
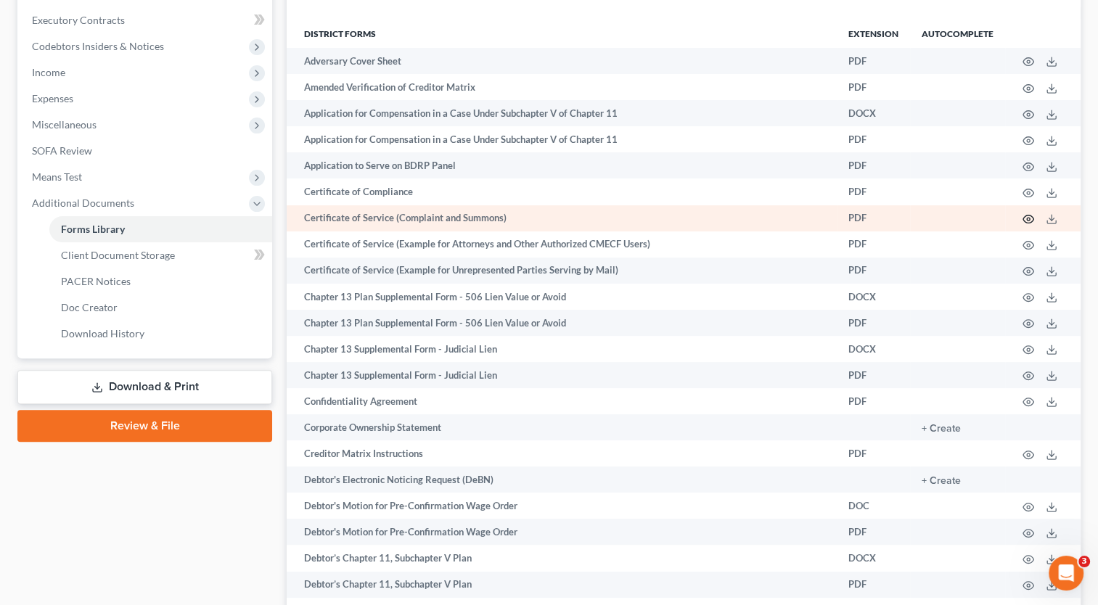
click at [1025, 222] on icon "button" at bounding box center [1029, 219] width 12 height 12
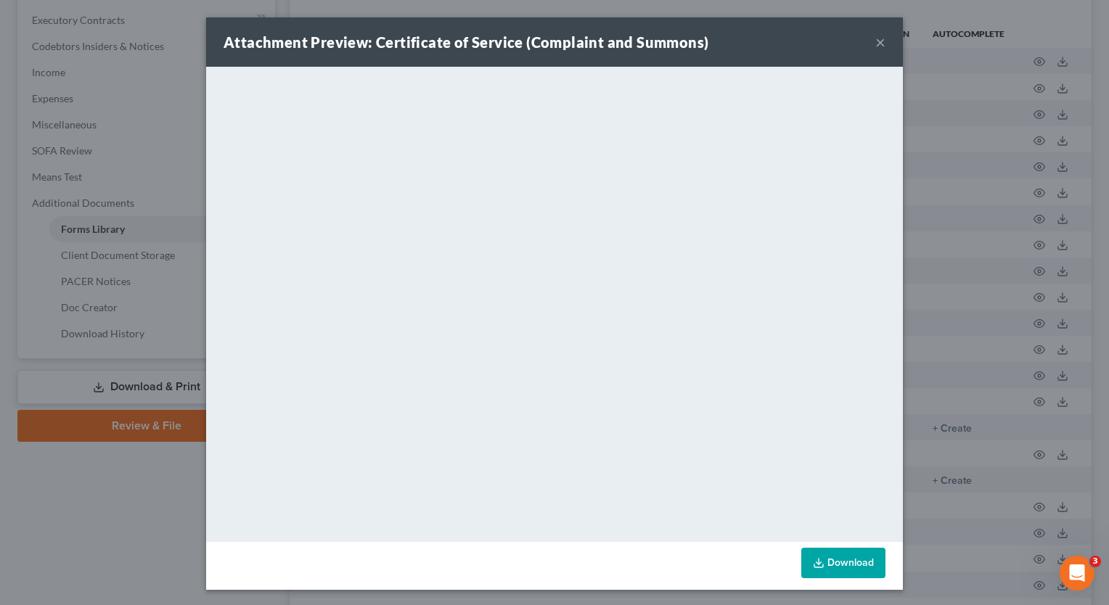
click at [875, 42] on button "×" at bounding box center [880, 41] width 10 height 17
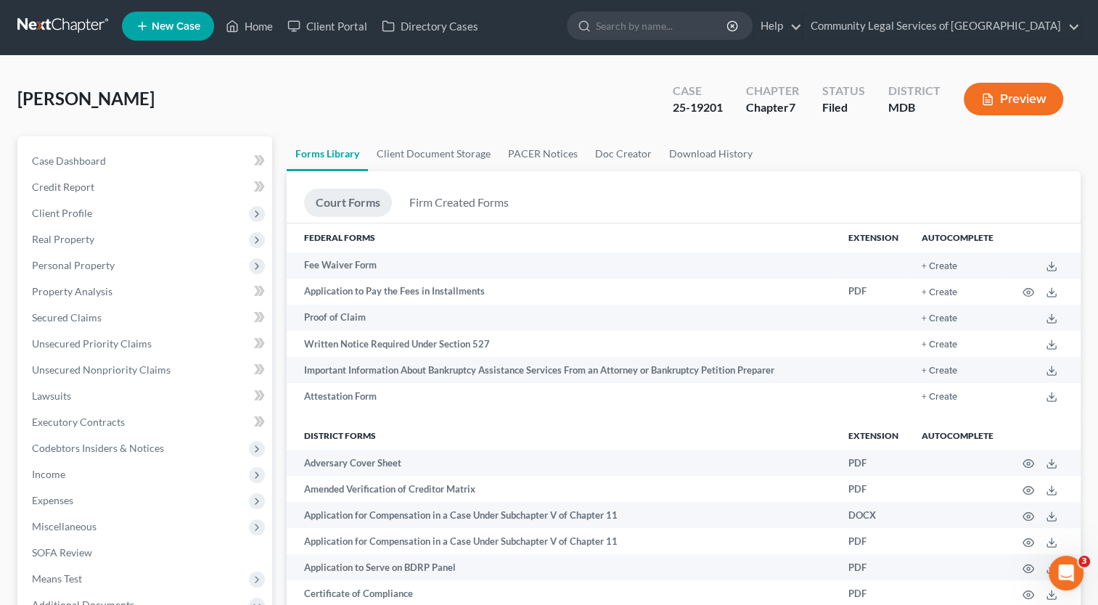
scroll to position [0, 0]
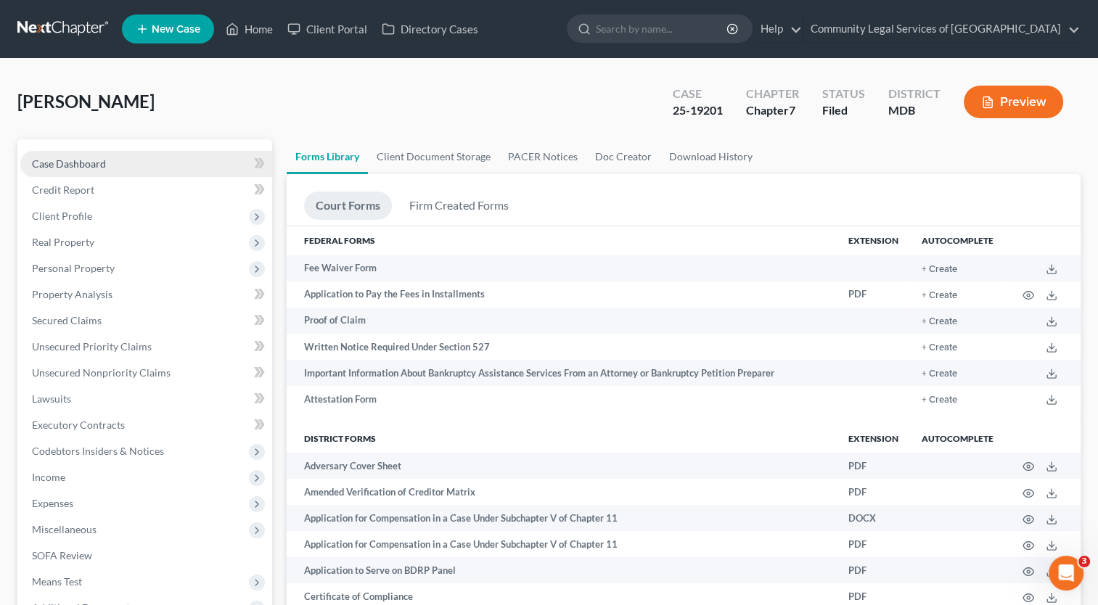
click at [128, 161] on link "Case Dashboard" at bounding box center [146, 164] width 252 height 26
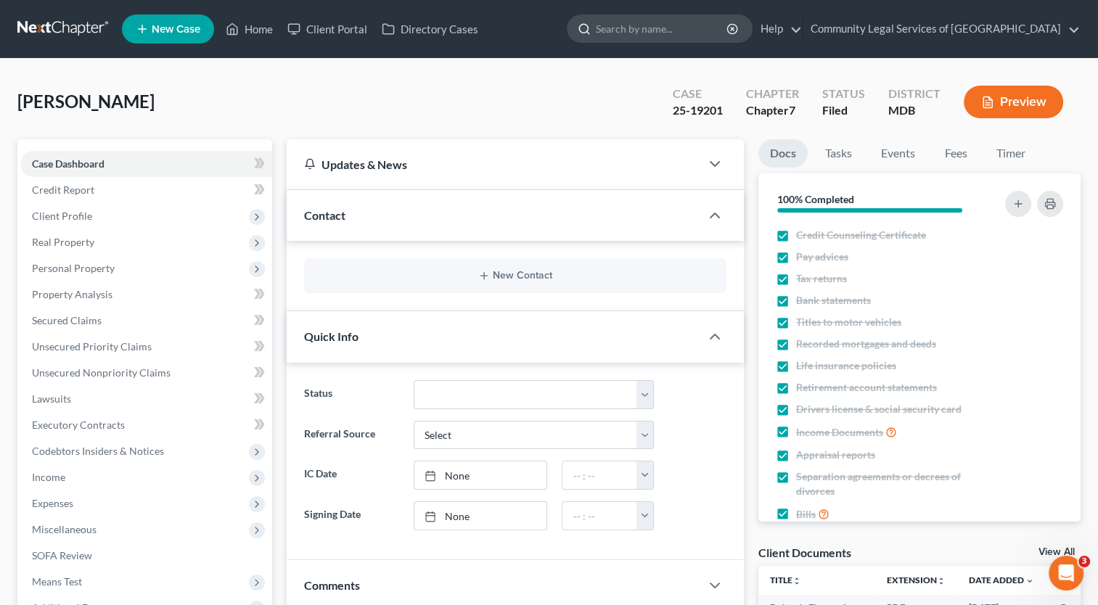
click at [639, 30] on input "search" at bounding box center [662, 28] width 133 height 27
type input "notice"
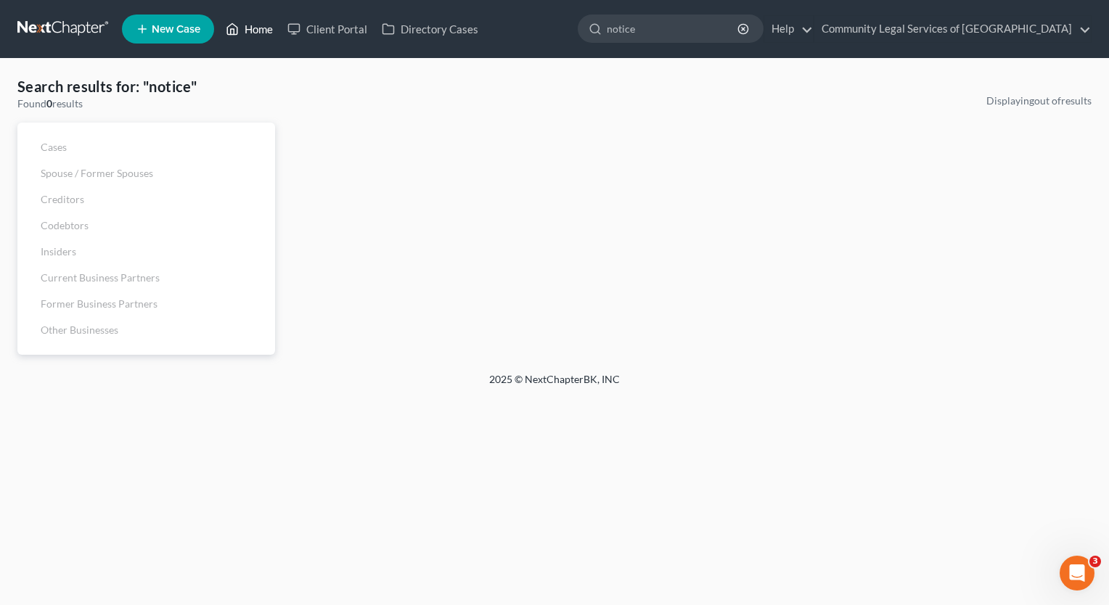
click at [258, 23] on link "Home" at bounding box center [249, 29] width 62 height 26
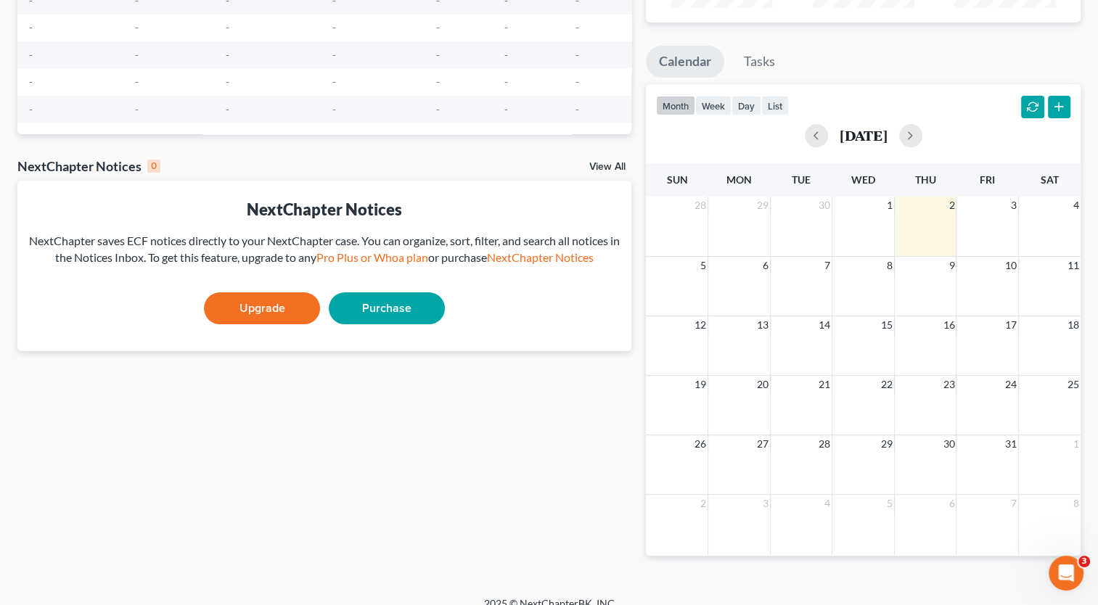
scroll to position [218, 0]
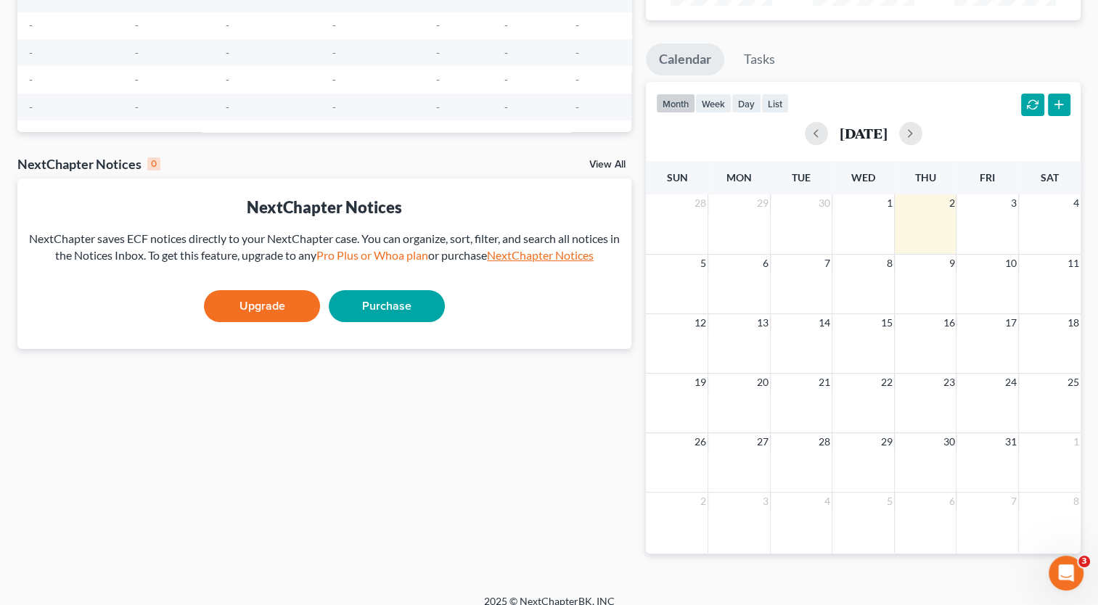
click at [571, 262] on link "NextChapter Notices" at bounding box center [540, 255] width 107 height 14
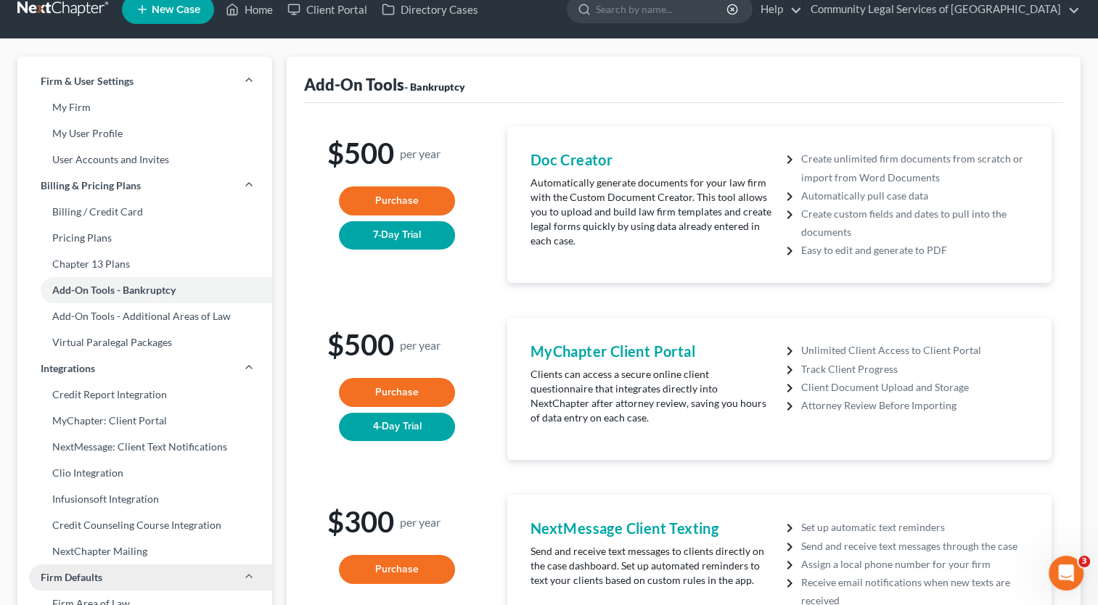
scroll to position [218, 0]
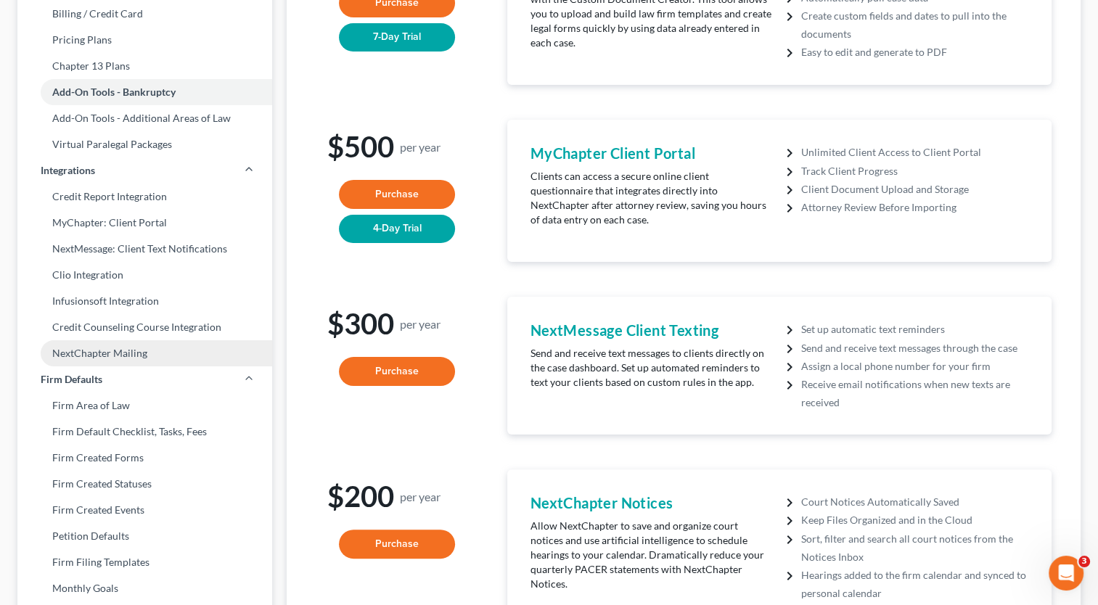
click at [125, 359] on link "NextChapter Mailing" at bounding box center [144, 353] width 255 height 26
